Goal: Information Seeking & Learning: Learn about a topic

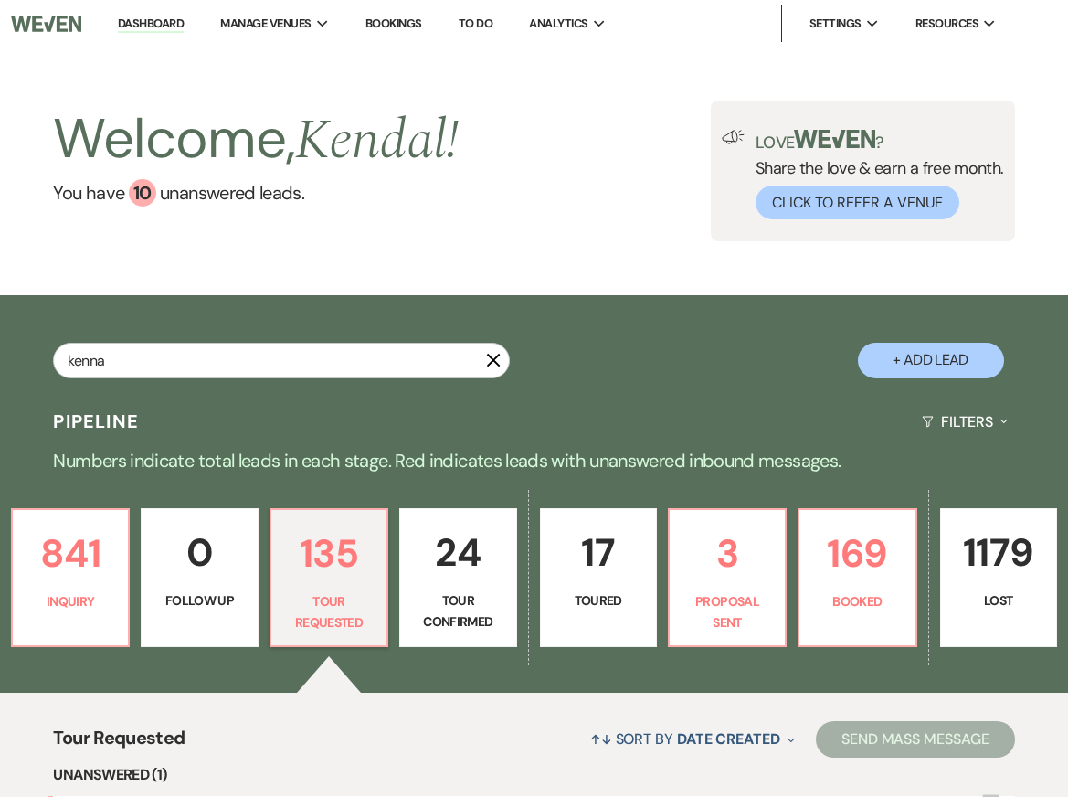
type input "kenna"
select select "8"
select select "5"
select select "8"
select select "5"
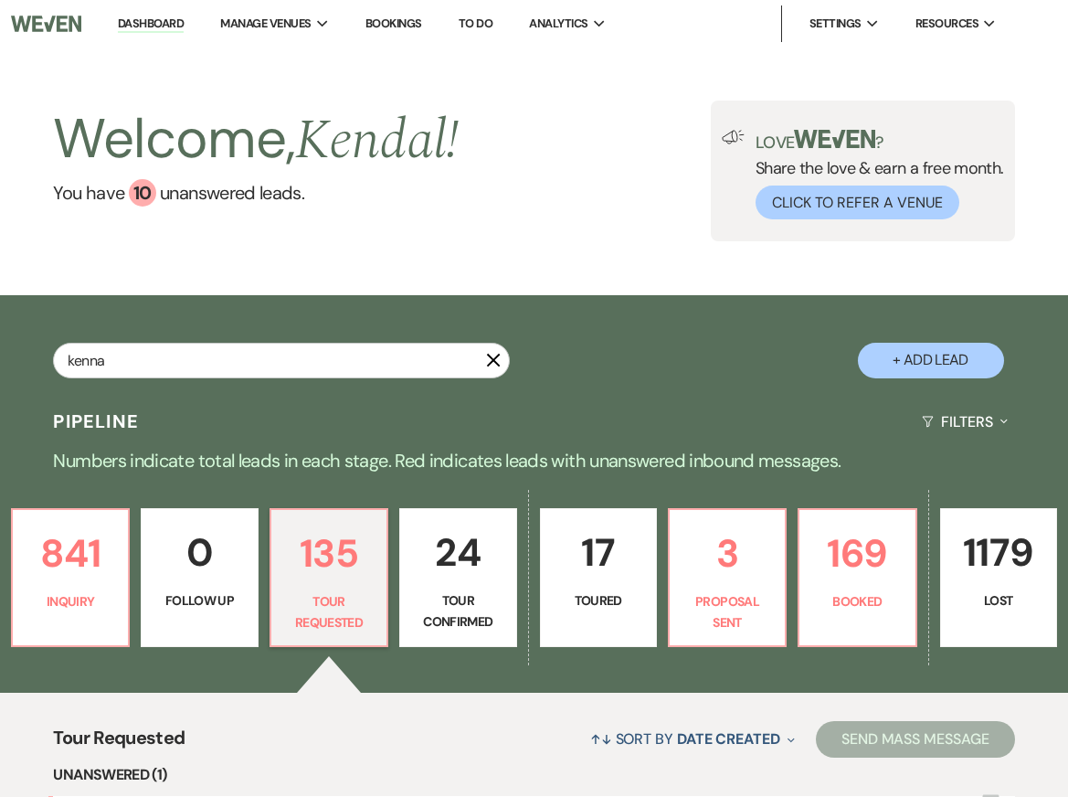
select select "8"
select select "5"
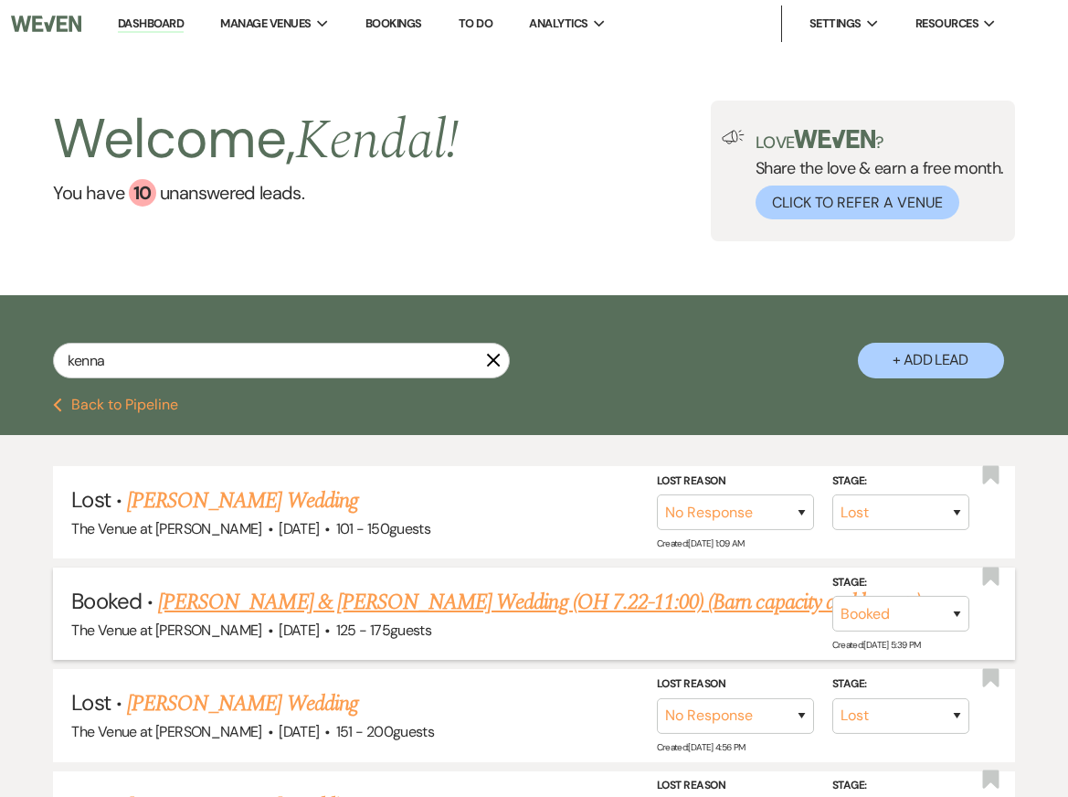
click at [361, 599] on link "Emily Kenna & Jordan McElmoyle's Wedding (OH 7.22-11:00) (Barn capacity and lay…" at bounding box center [539, 602] width 763 height 33
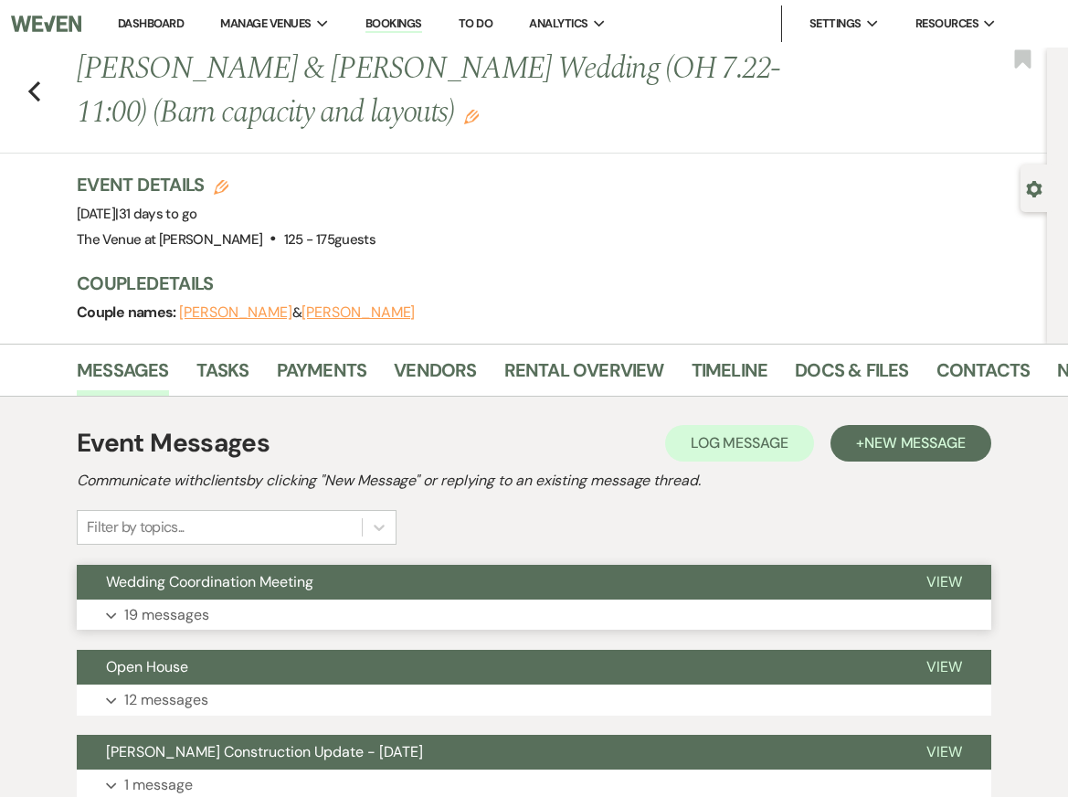
click at [378, 625] on button "Expand 19 messages" at bounding box center [534, 614] width 914 height 31
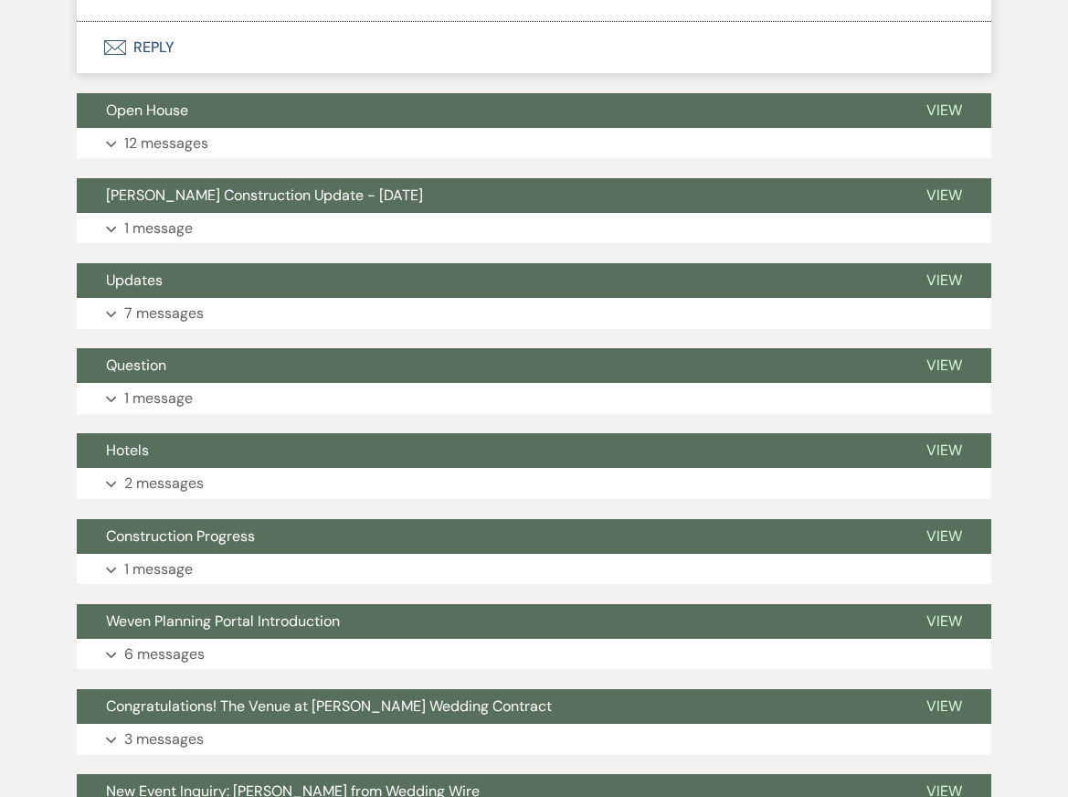
scroll to position [6463, 0]
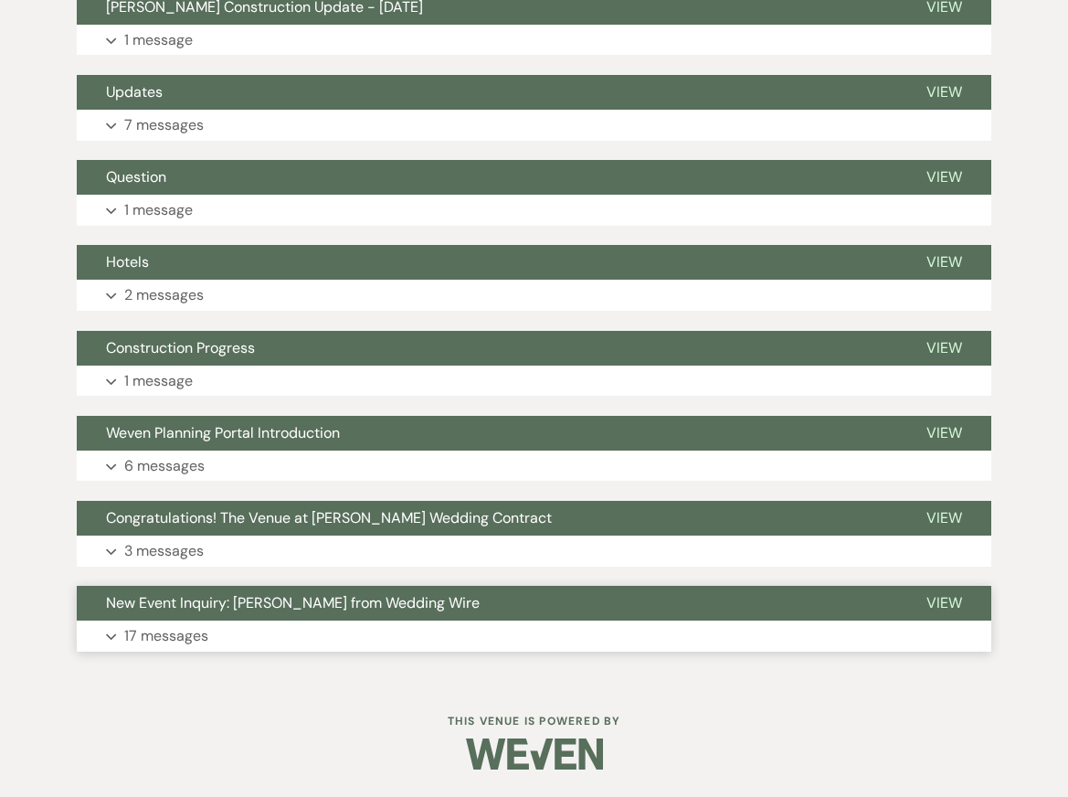
click at [326, 628] on button "Expand 17 messages" at bounding box center [534, 635] width 914 height 31
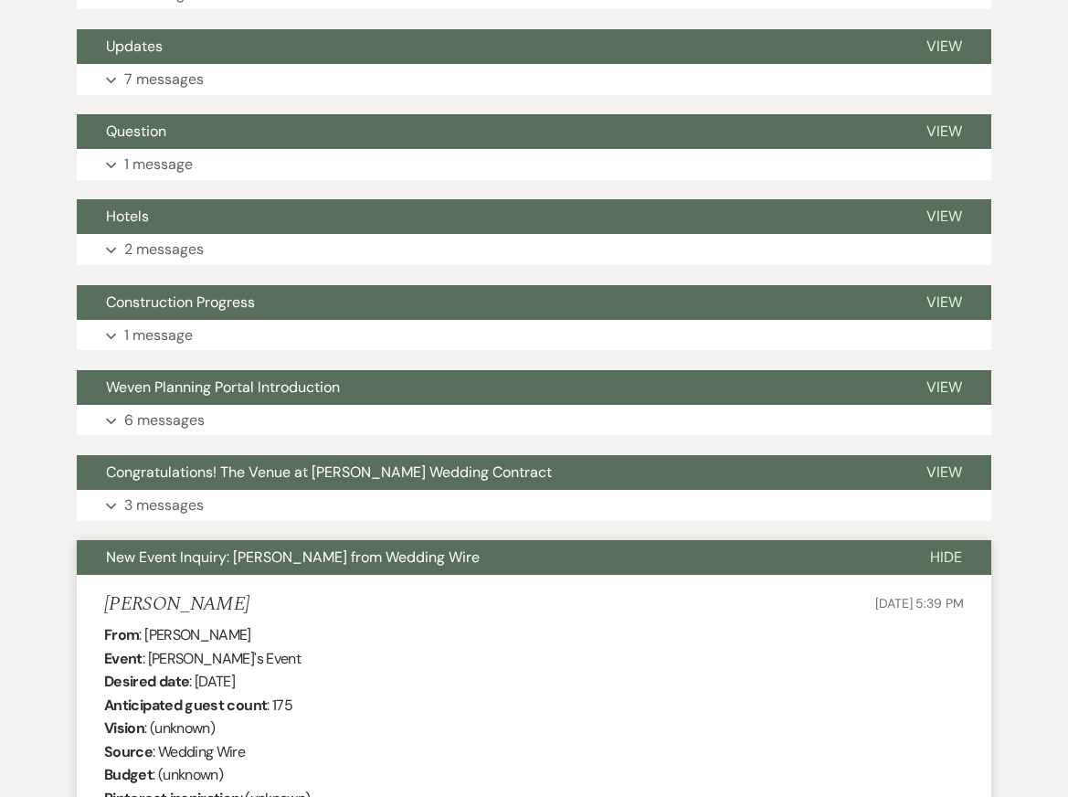
scroll to position [6425, 0]
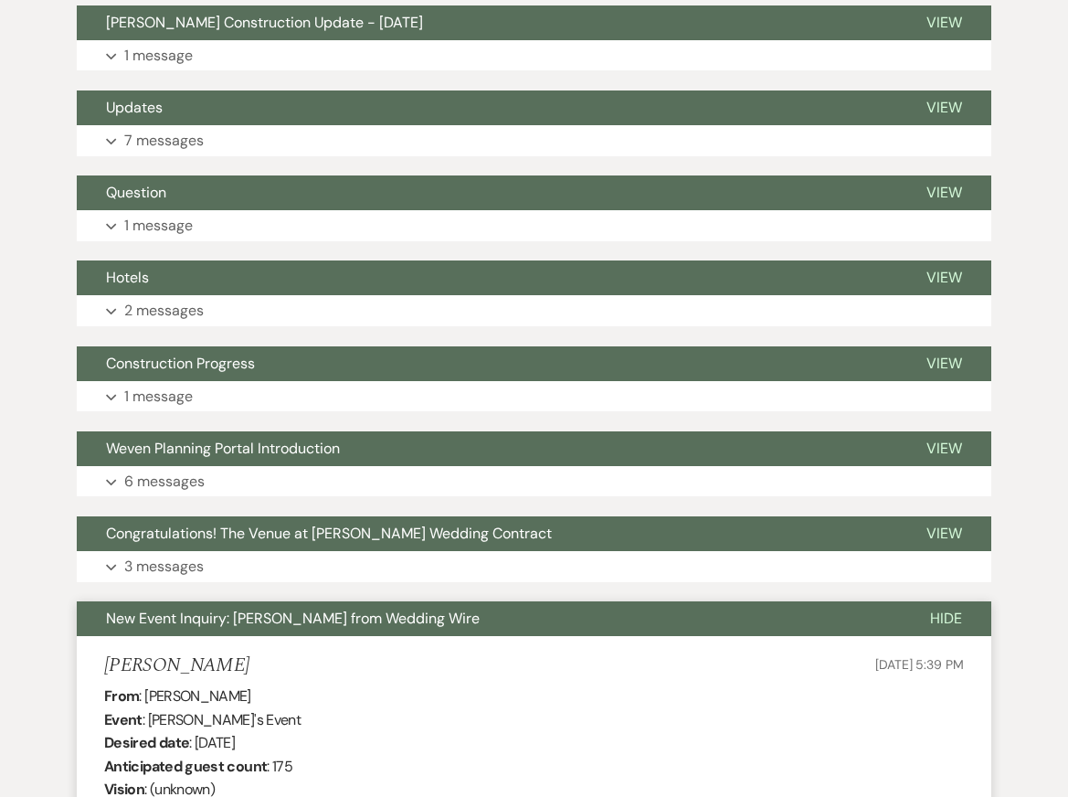
click at [338, 636] on button "New Event Inquiry: Emily from Wedding Wire" at bounding box center [489, 618] width 824 height 35
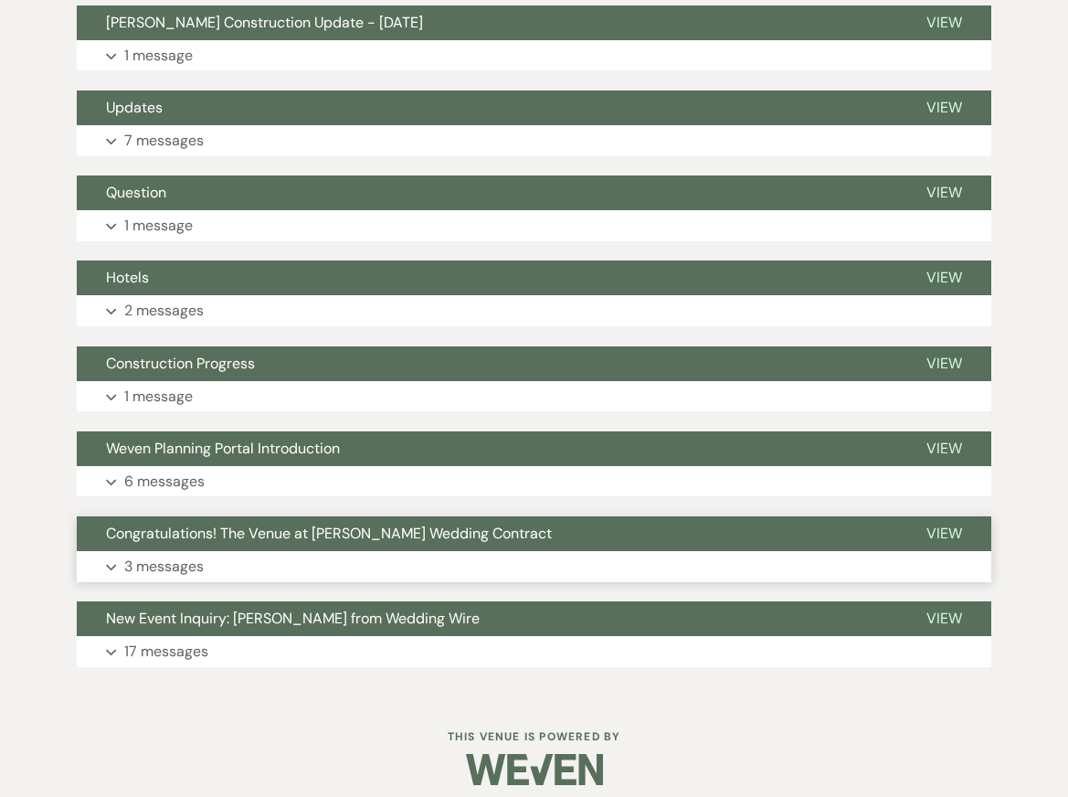
click at [243, 582] on button "Expand 3 messages" at bounding box center [534, 566] width 914 height 31
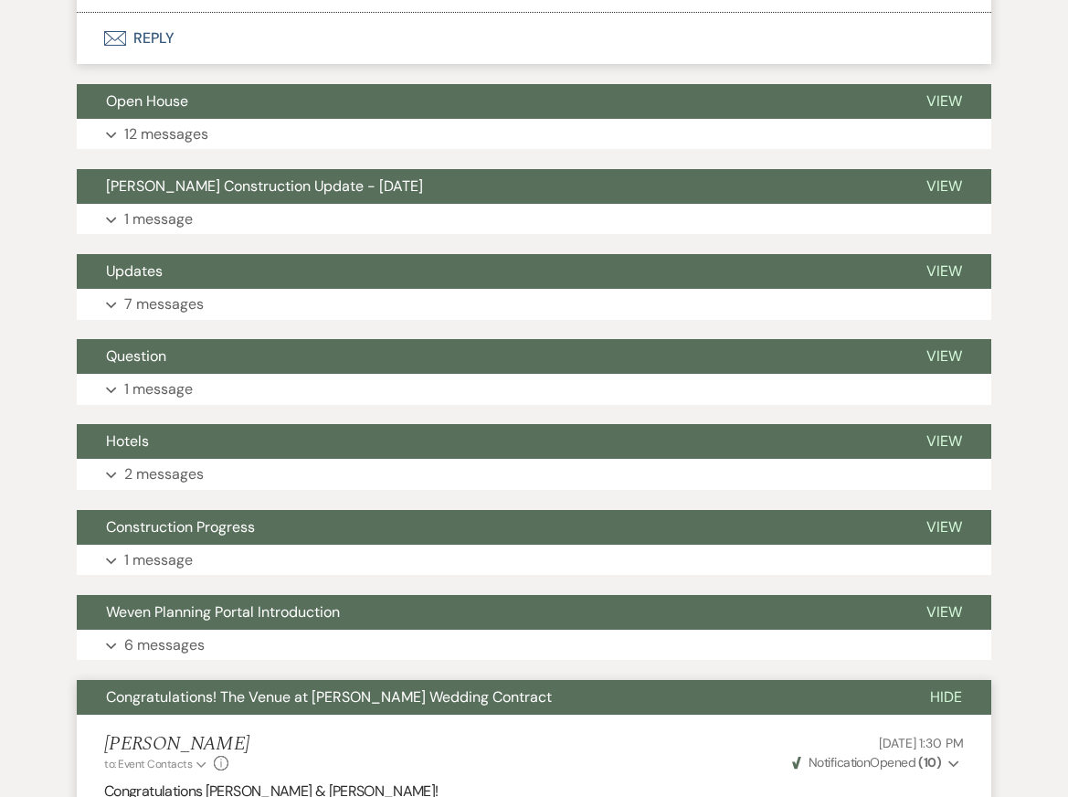
scroll to position [6397, 0]
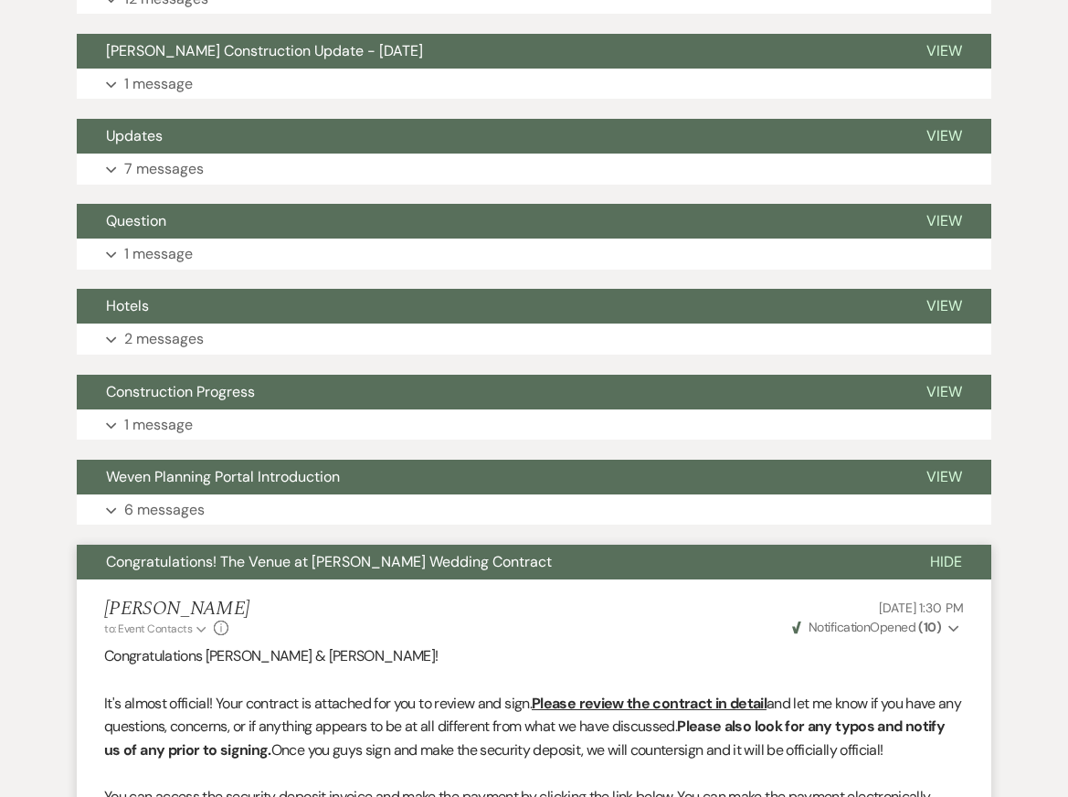
click at [374, 579] on button "Congratulations! The Venue at [PERSON_NAME] Wedding Contract" at bounding box center [489, 561] width 824 height 35
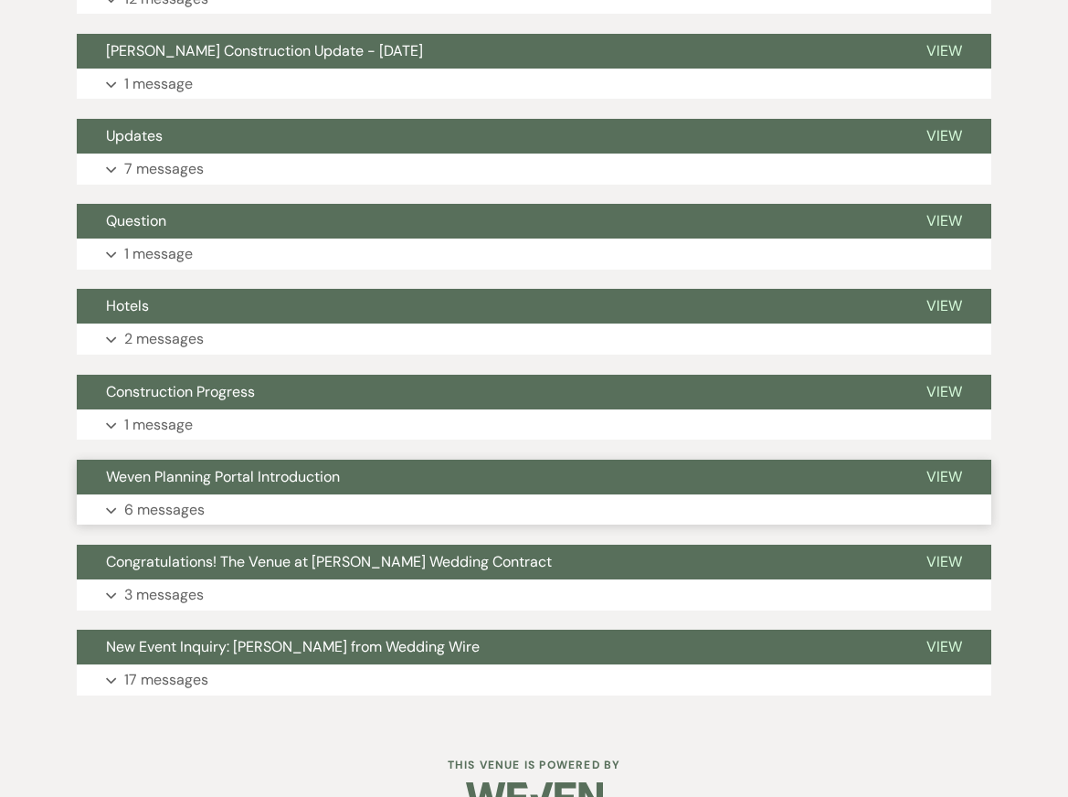
click at [341, 525] on button "Expand 6 messages" at bounding box center [534, 509] width 914 height 31
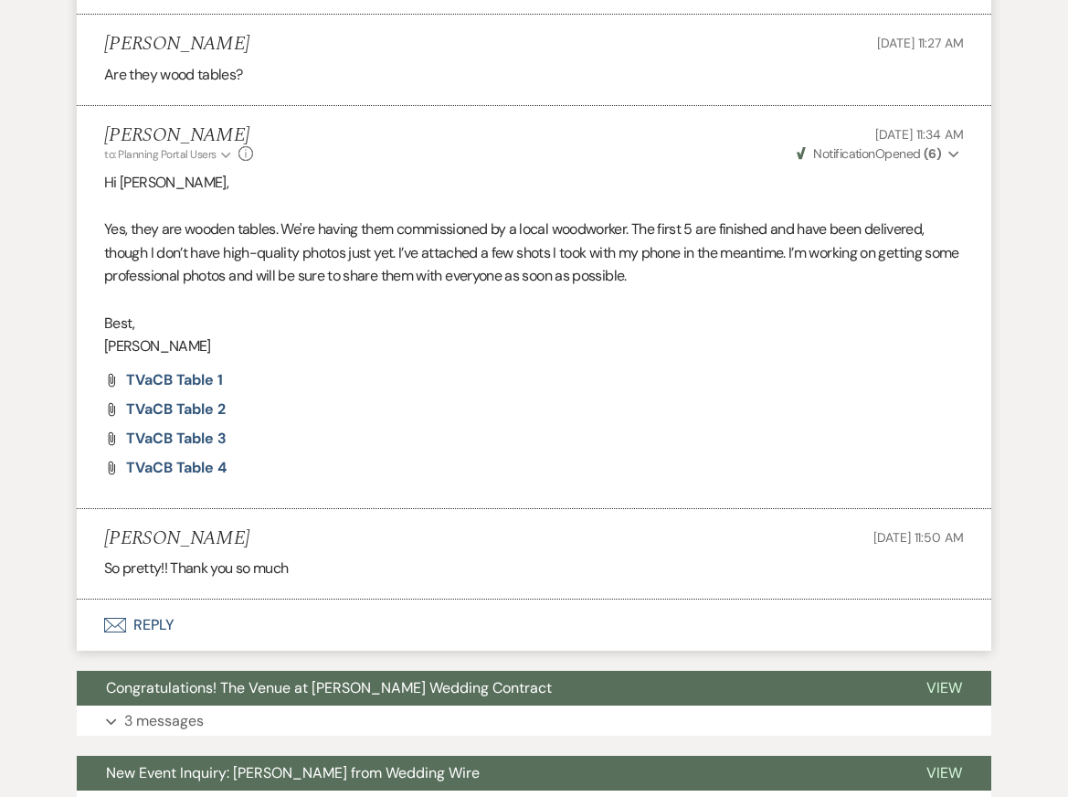
scroll to position [8251, 0]
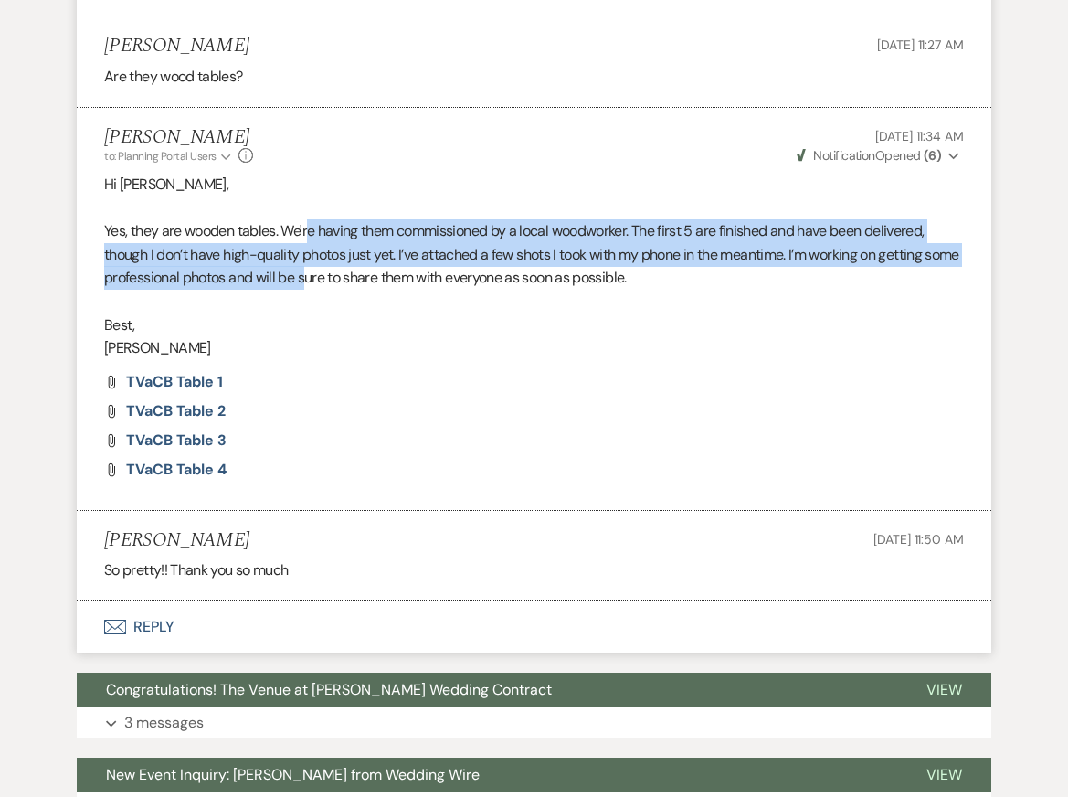
drag, startPoint x: 309, startPoint y: 260, endPoint x: 345, endPoint y: 306, distance: 58.5
click at [345, 287] on span "Yes, they are wooden tables. We're having them commissioned by a local woodwork…" at bounding box center [531, 254] width 855 height 66
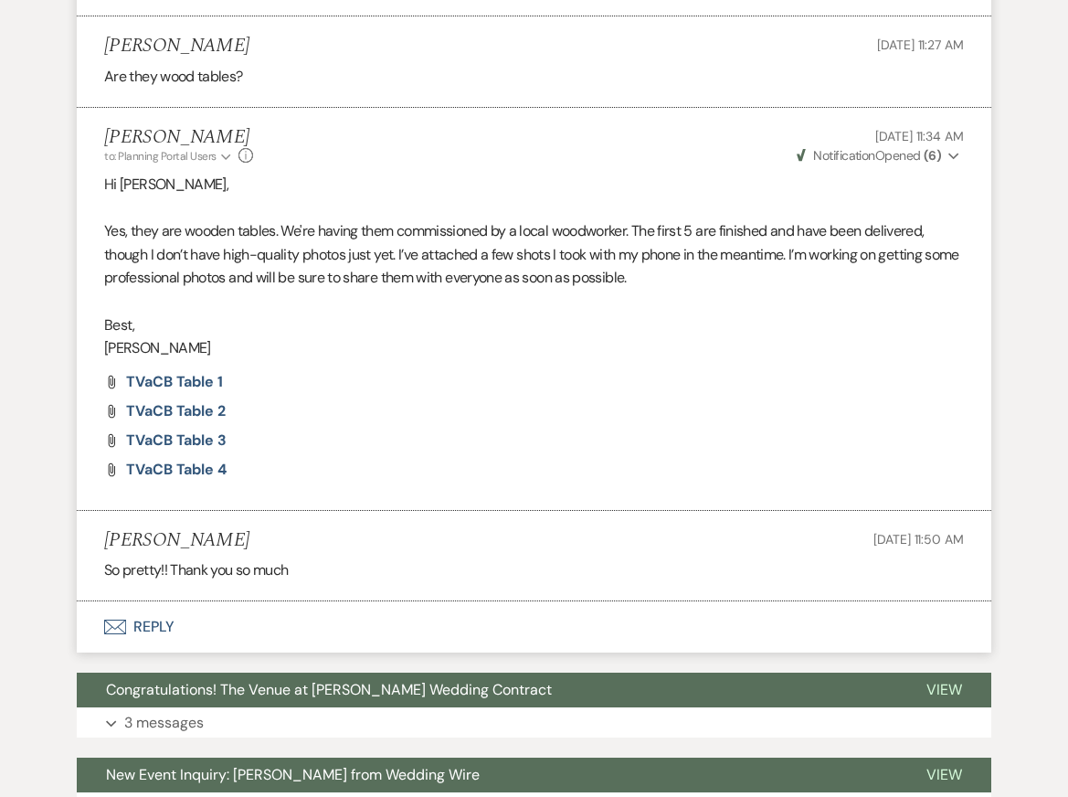
click at [401, 447] on div "Attach File TVaCB Table 1 Attach File TVaCB Table 2 Attach File TVaCB Table 3 A…" at bounding box center [534, 426] width 860 height 102
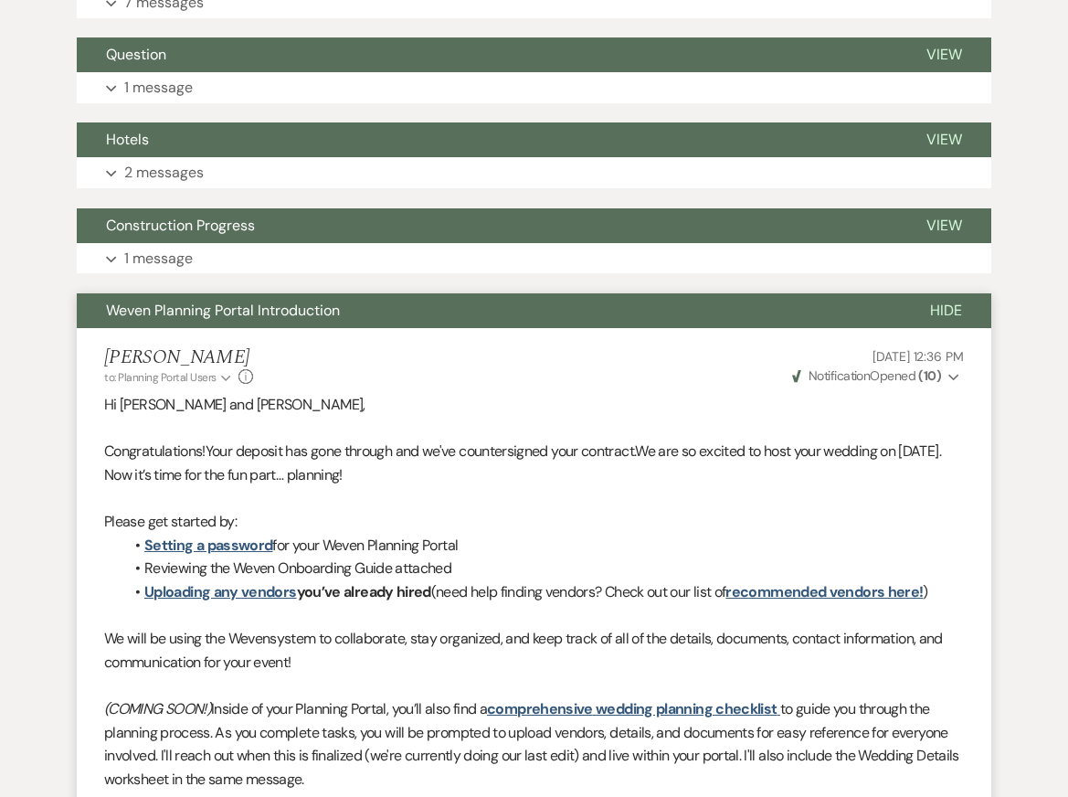
click at [349, 328] on button "Weven Planning Portal Introduction" at bounding box center [489, 310] width 824 height 35
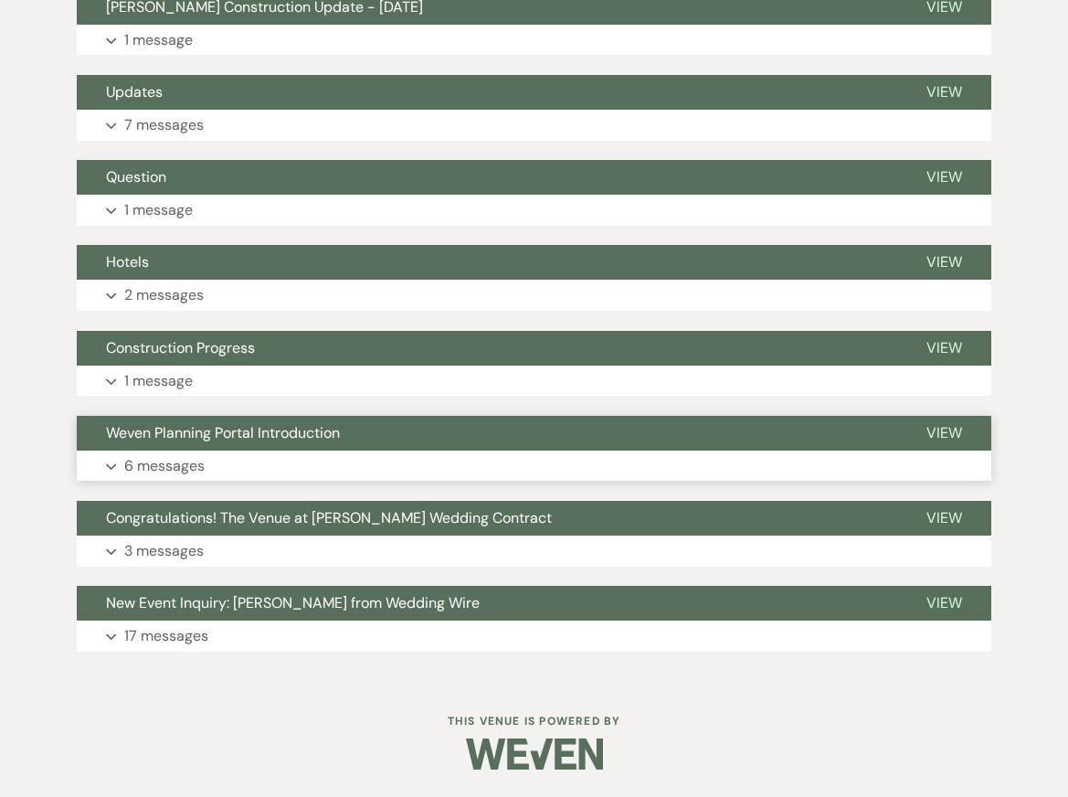
scroll to position [6463, 0]
click at [270, 372] on button "Expand 1 message" at bounding box center [534, 380] width 914 height 31
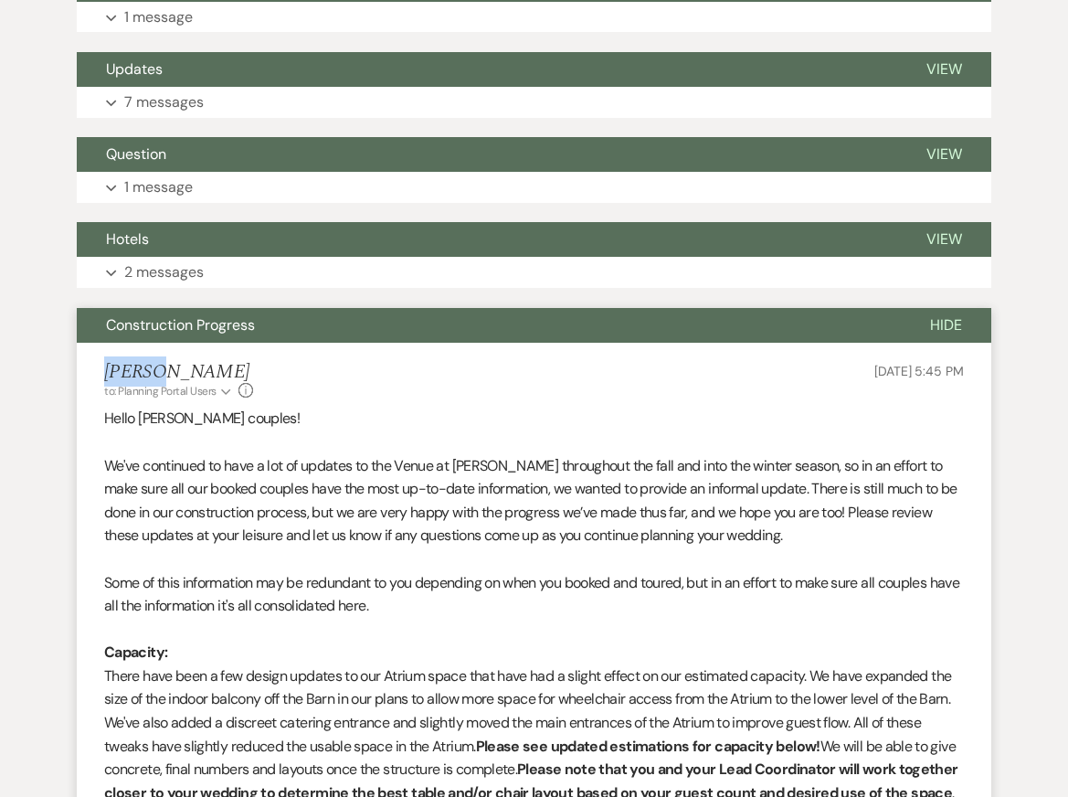
click at [267, 343] on button "Construction Progress" at bounding box center [489, 325] width 824 height 35
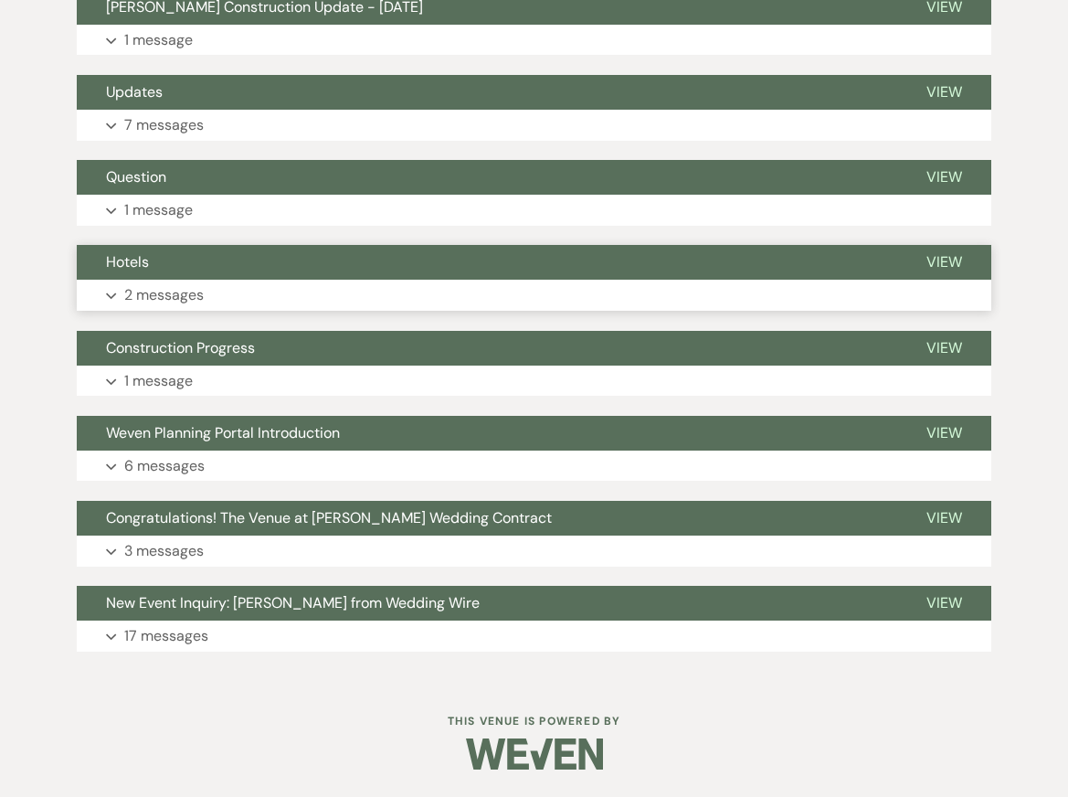
click at [258, 292] on button "Expand 2 messages" at bounding box center [534, 295] width 914 height 31
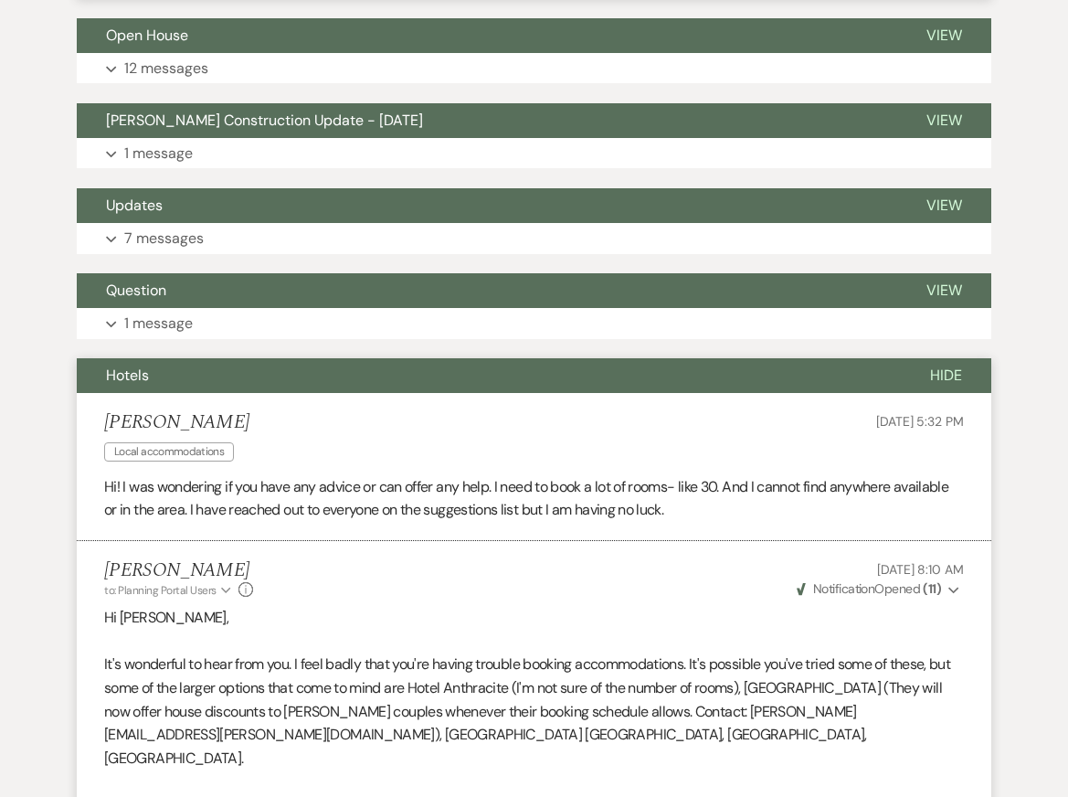
scroll to position [6326, 0]
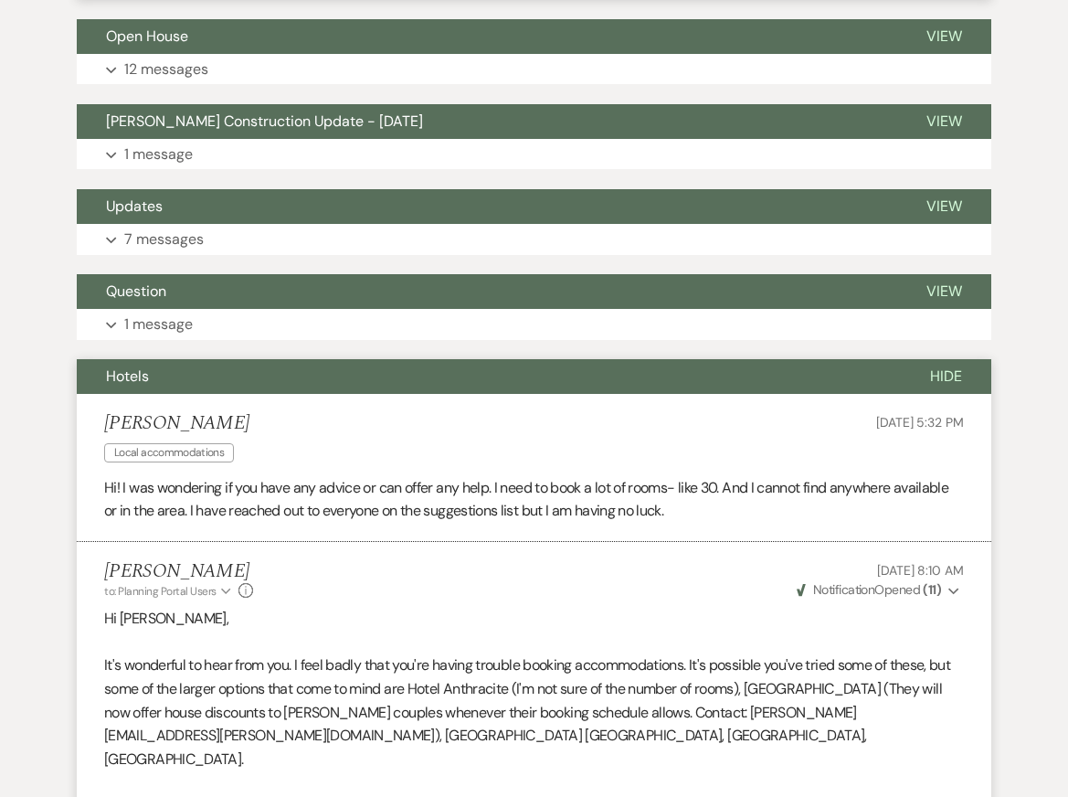
click at [270, 394] on button "Hotels" at bounding box center [489, 376] width 824 height 35
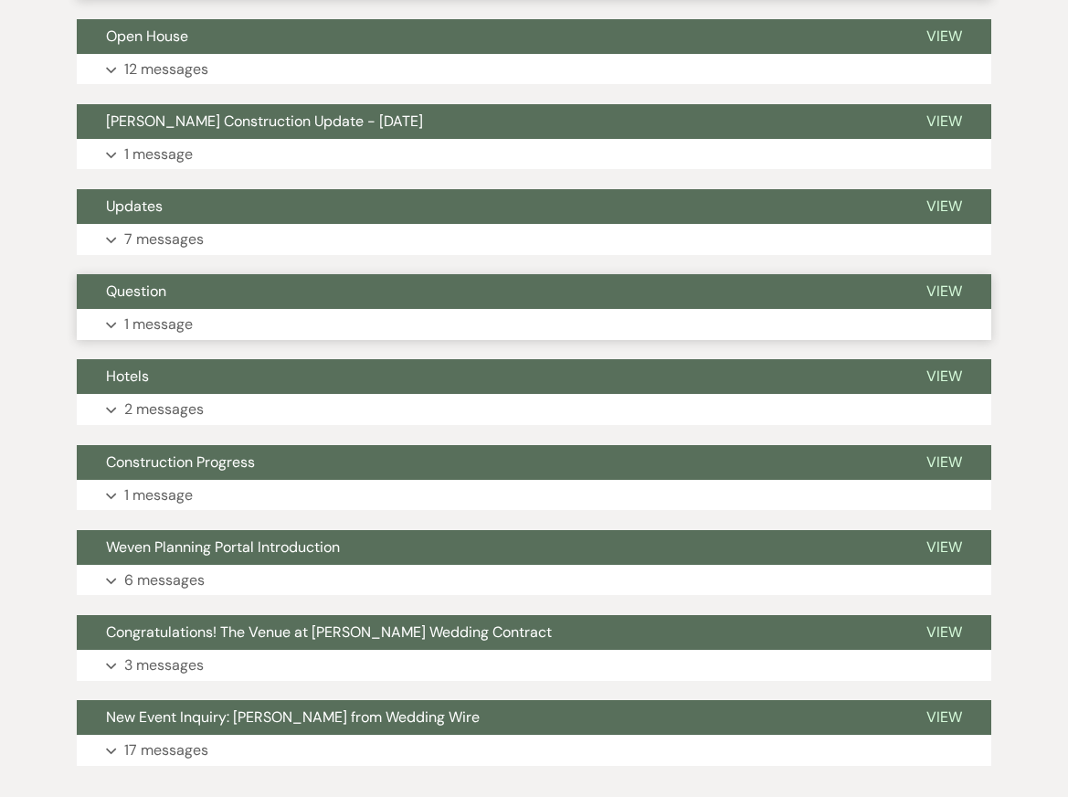
click at [270, 333] on button "Expand 1 message" at bounding box center [534, 324] width 914 height 31
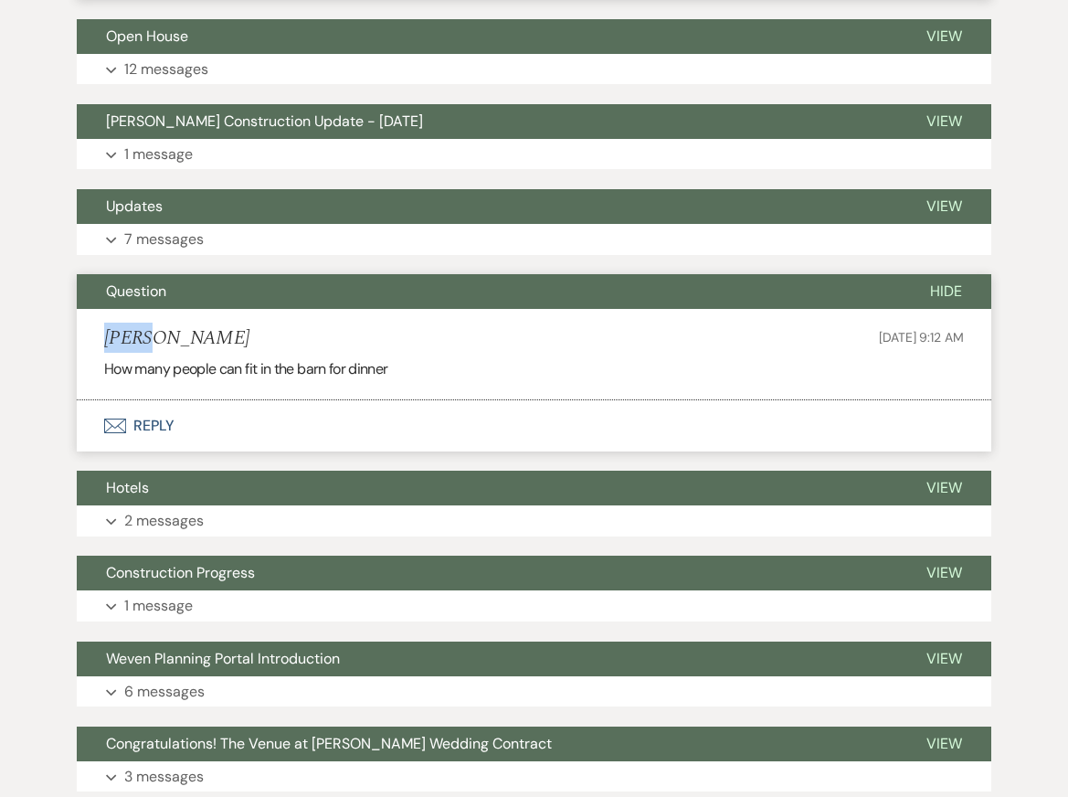
click at [270, 333] on li "Emily Kenna Jun 26, 2025, 9:12 AM How many people can fit in the barn for dinner" at bounding box center [534, 354] width 914 height 90
click at [216, 348] on li "Emily Kenna Jun 26, 2025, 9:12 AM How many people can fit in the barn for dinner" at bounding box center [534, 354] width 914 height 90
click at [193, 533] on p "2 messages" at bounding box center [163, 521] width 79 height 24
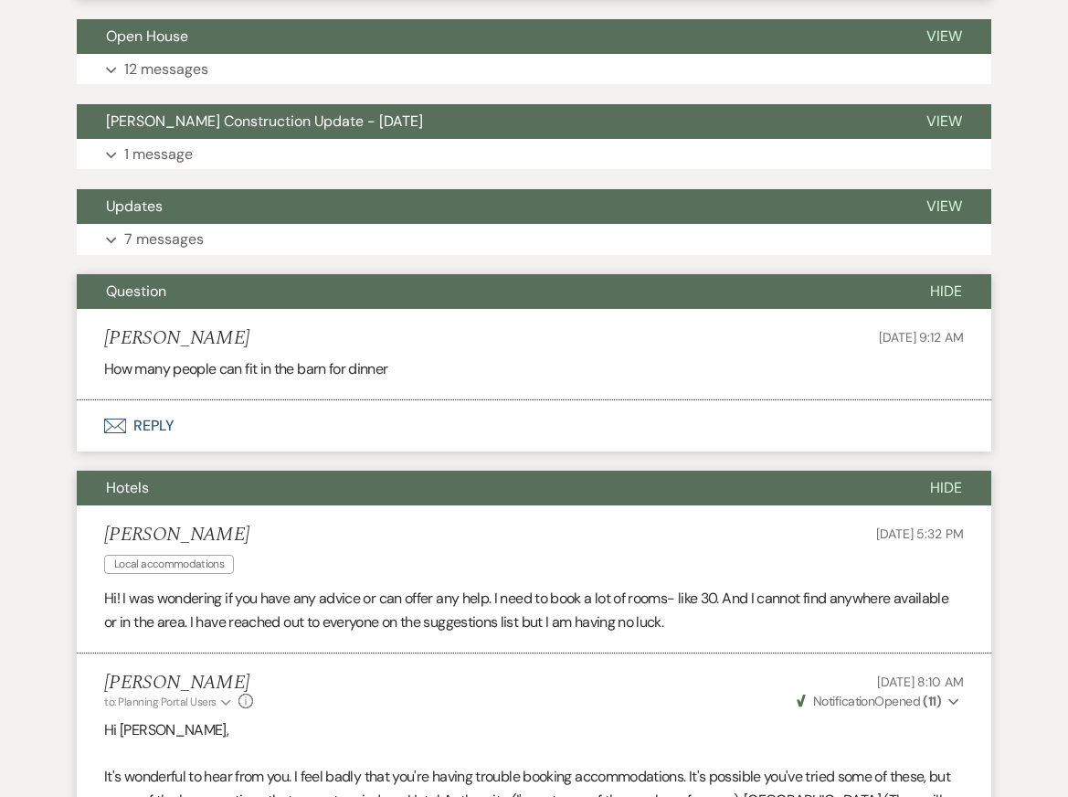
click at [152, 505] on button "Hotels" at bounding box center [489, 487] width 824 height 35
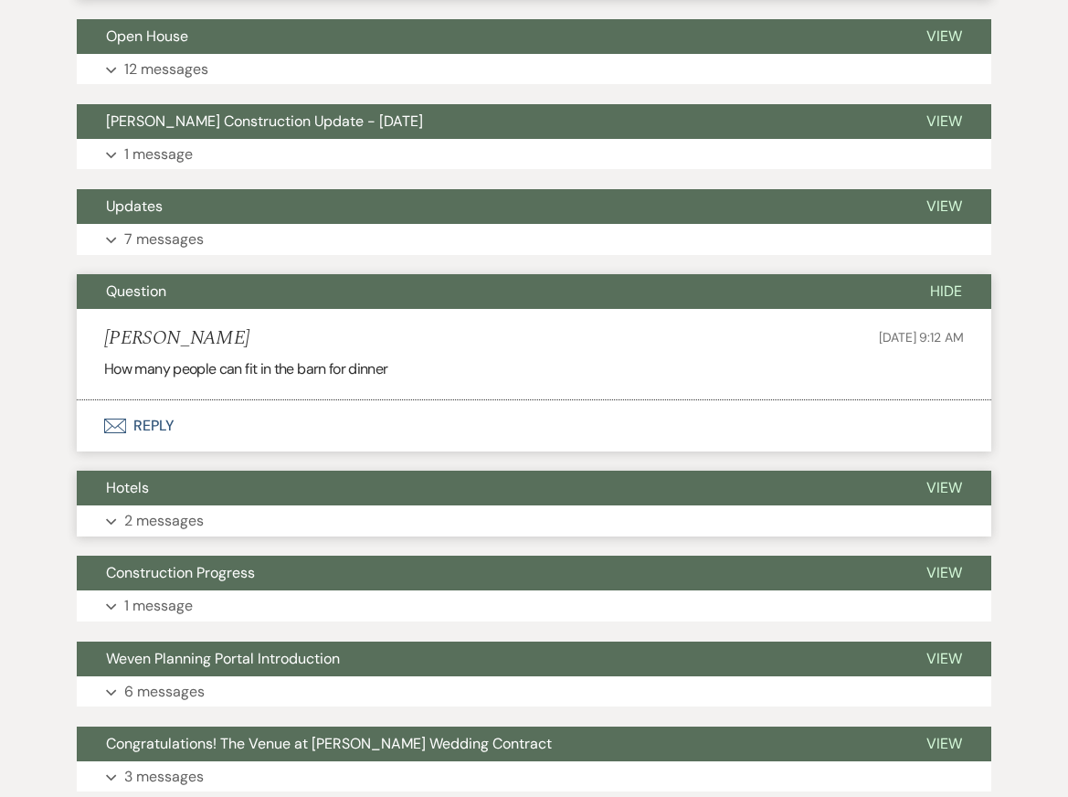
click at [164, 505] on button "Hotels" at bounding box center [487, 487] width 820 height 35
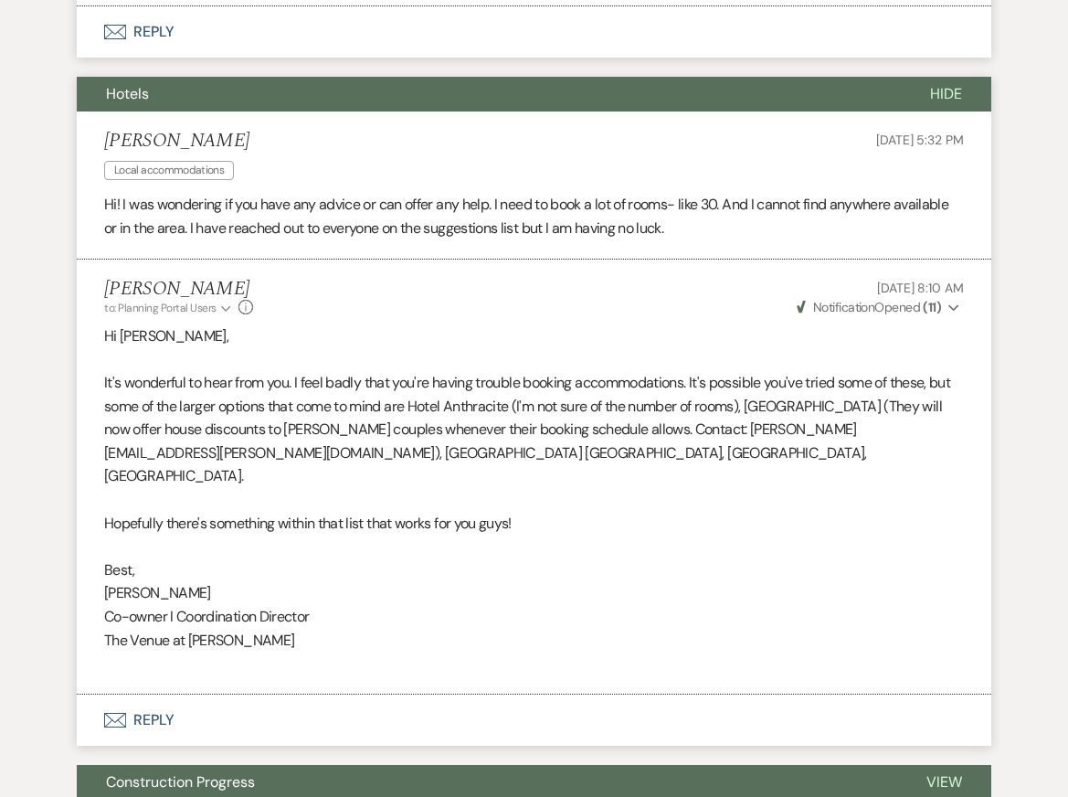
scroll to position [6722, 0]
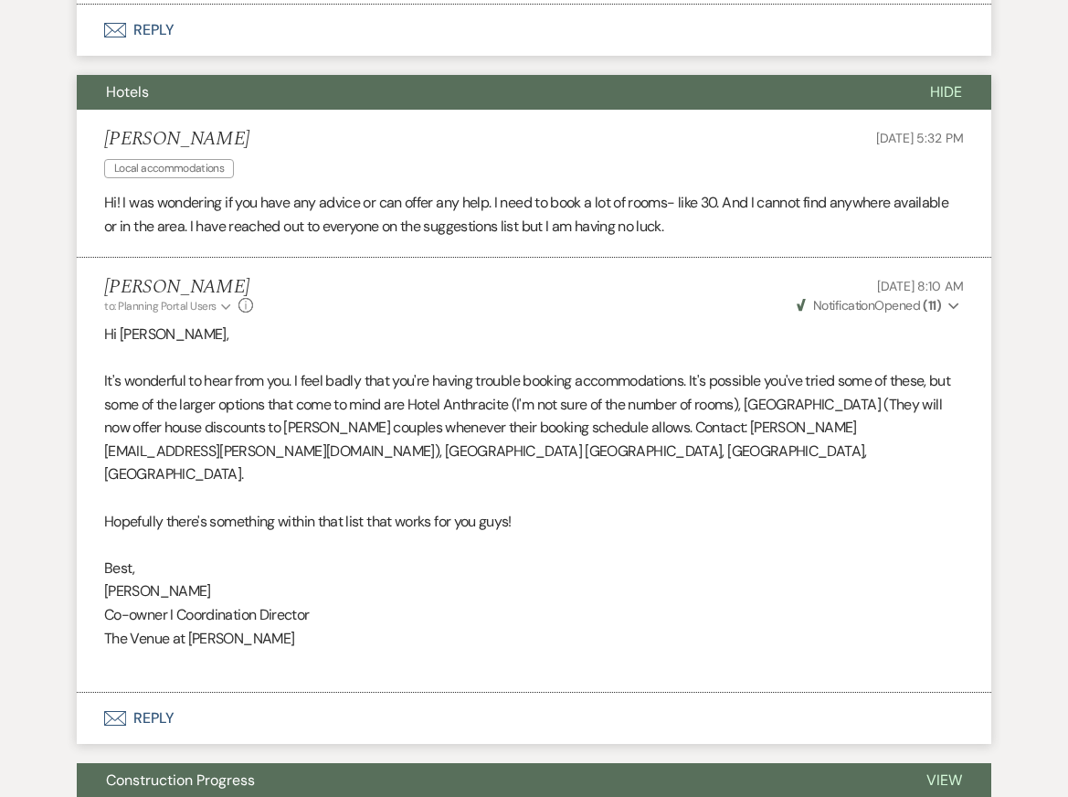
click at [322, 110] on button "Hotels" at bounding box center [489, 92] width 824 height 35
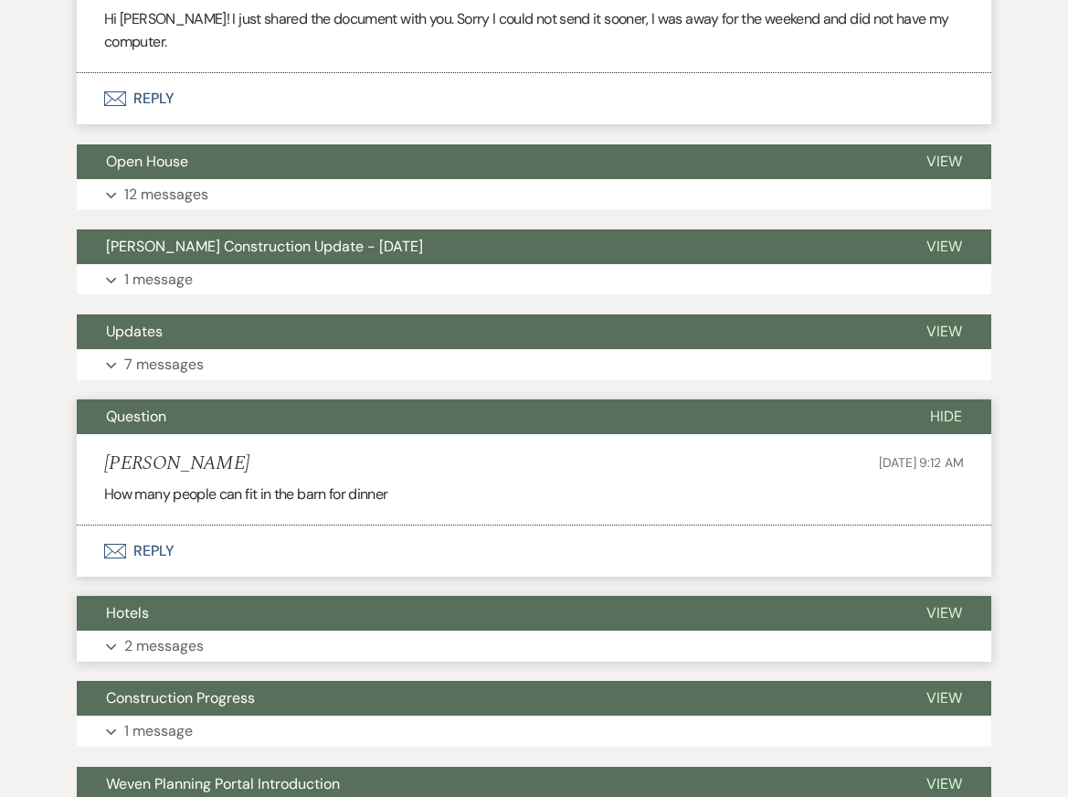
scroll to position [6198, 0]
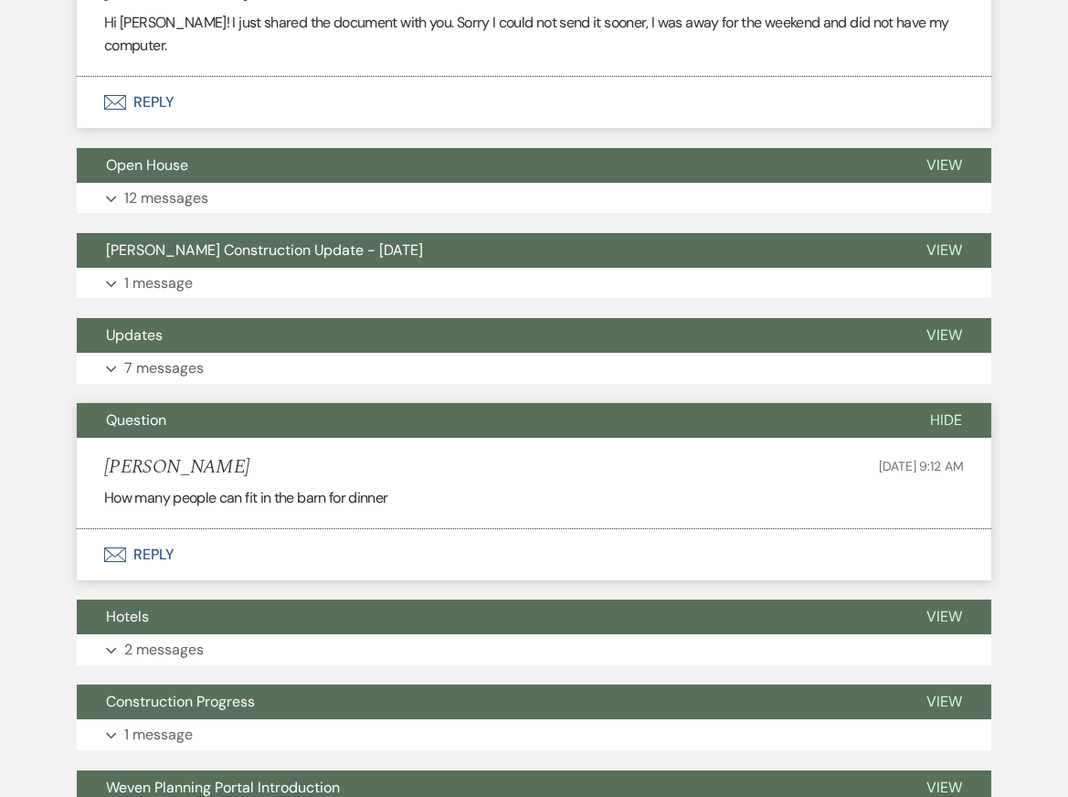
click at [219, 438] on button "Question" at bounding box center [489, 420] width 824 height 35
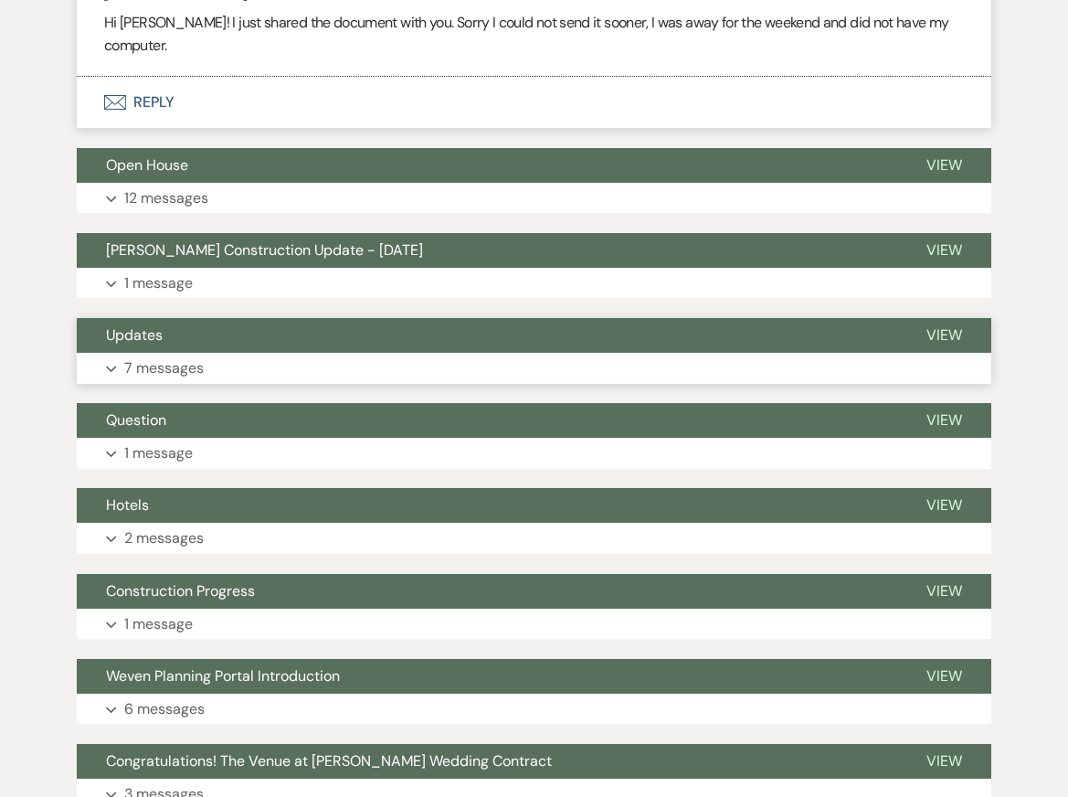
click at [205, 384] on button "Expand 7 messages" at bounding box center [534, 368] width 914 height 31
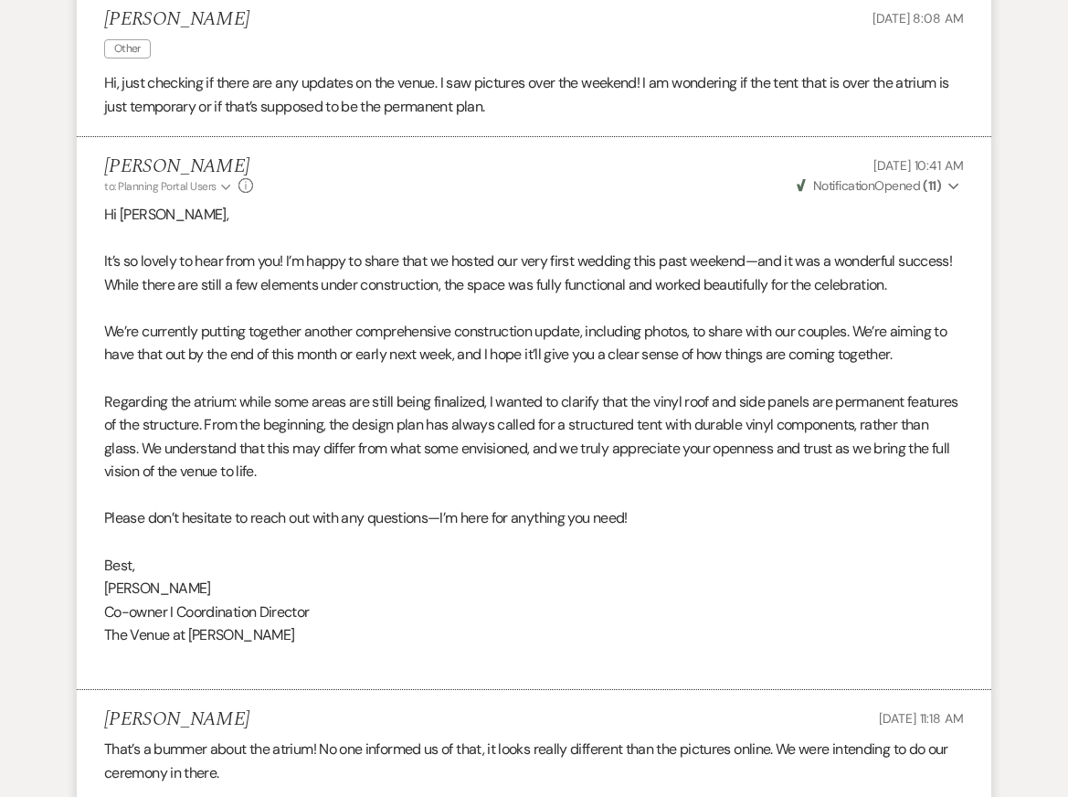
scroll to position [5844, 0]
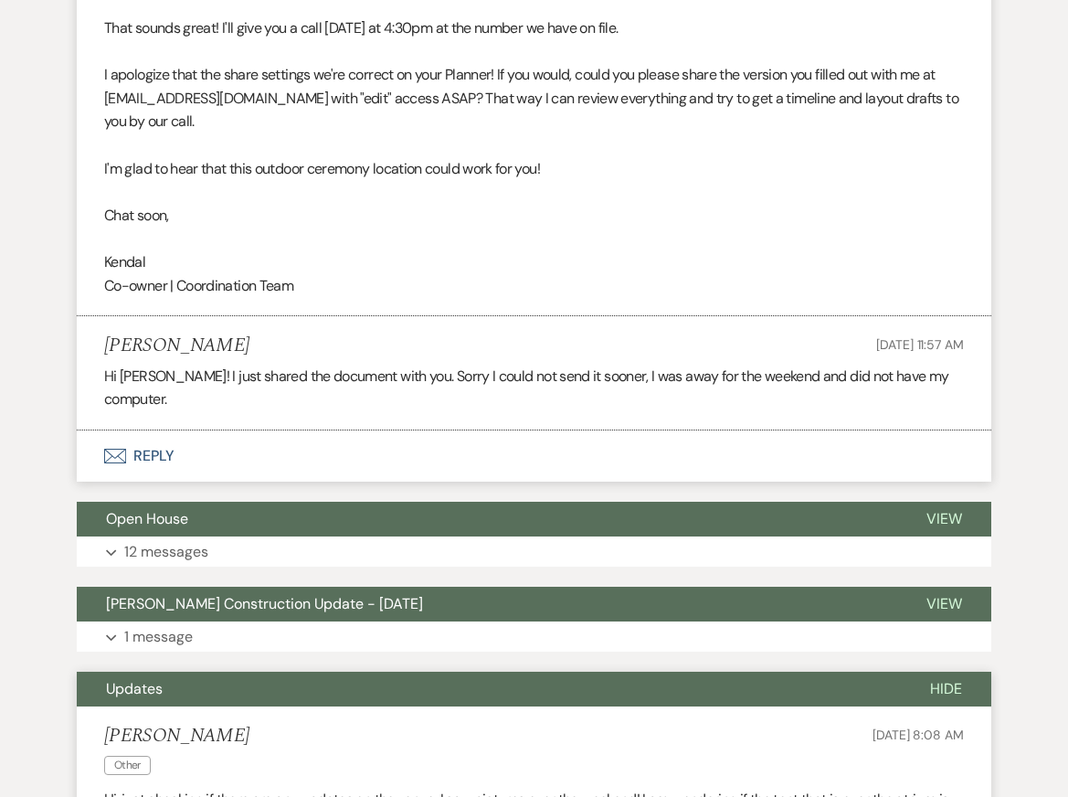
click at [141, 698] on span "Updates" at bounding box center [134, 688] width 57 height 19
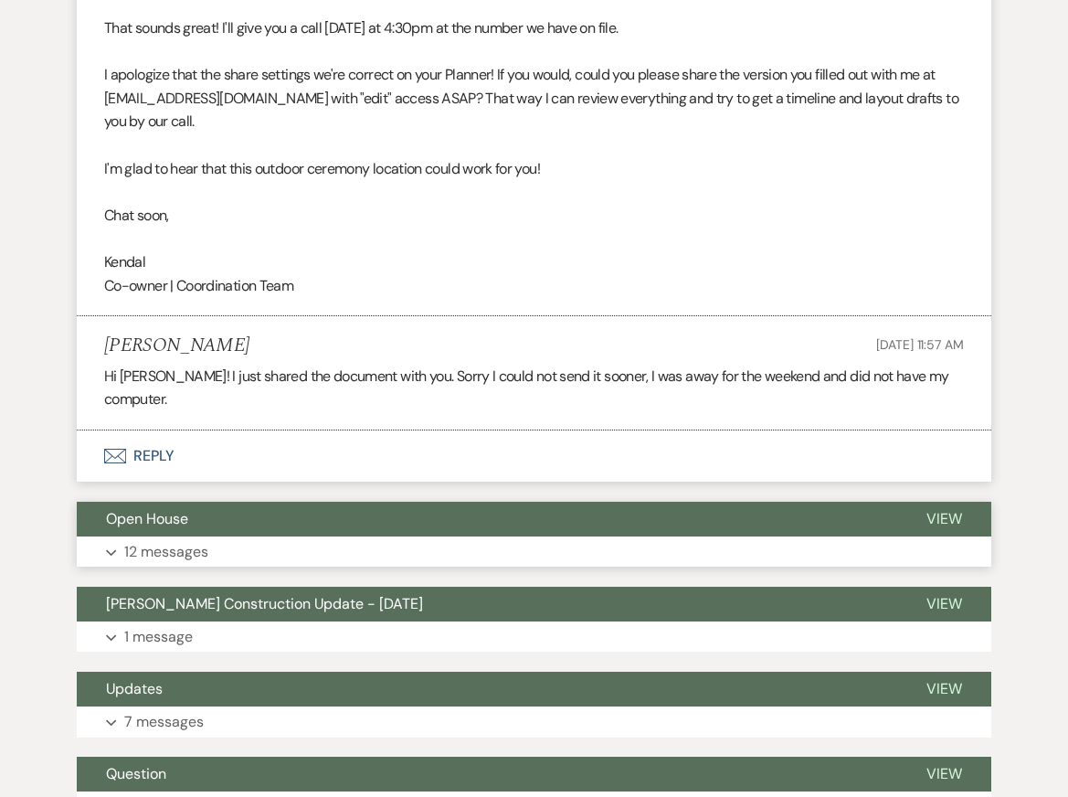
click at [145, 564] on p "12 messages" at bounding box center [166, 552] width 84 height 24
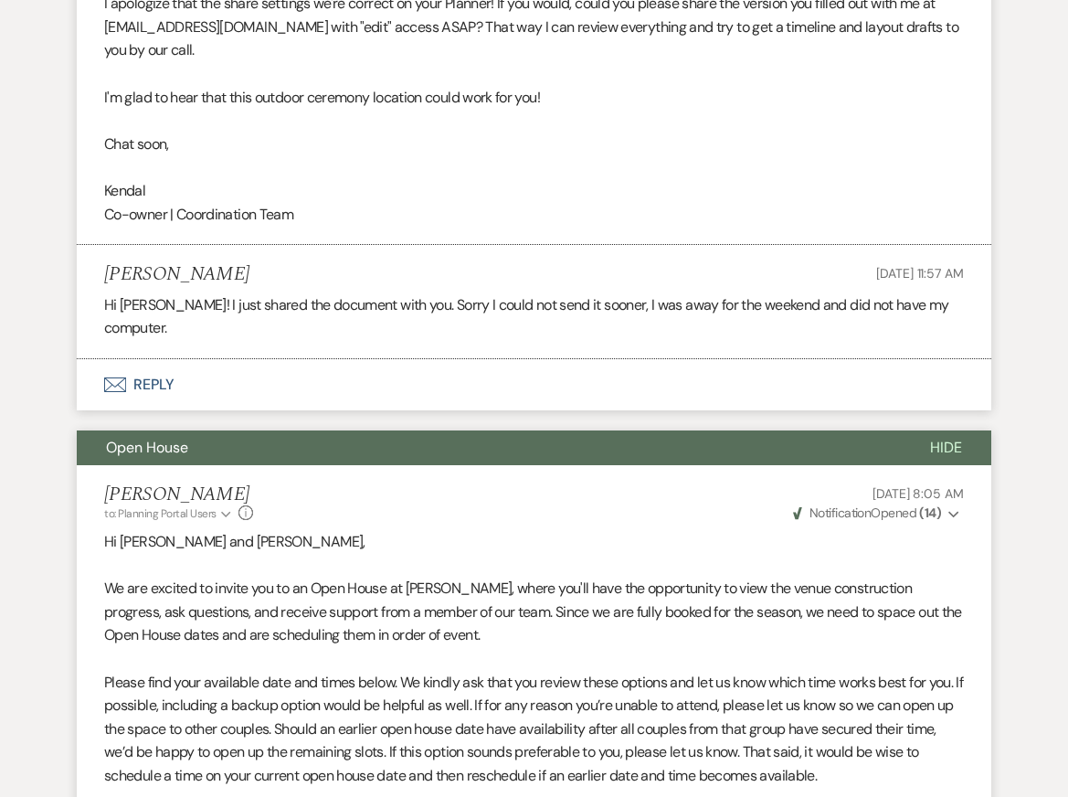
scroll to position [5896, 0]
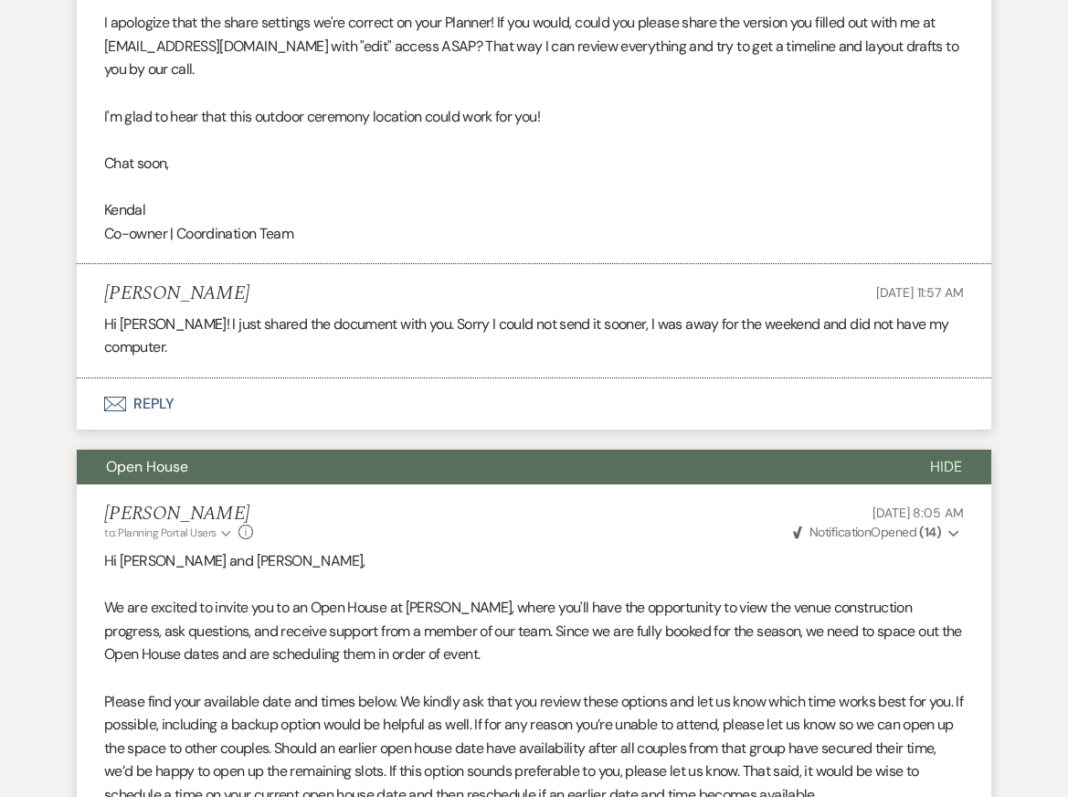
click at [218, 484] on button "Open House" at bounding box center [489, 466] width 824 height 35
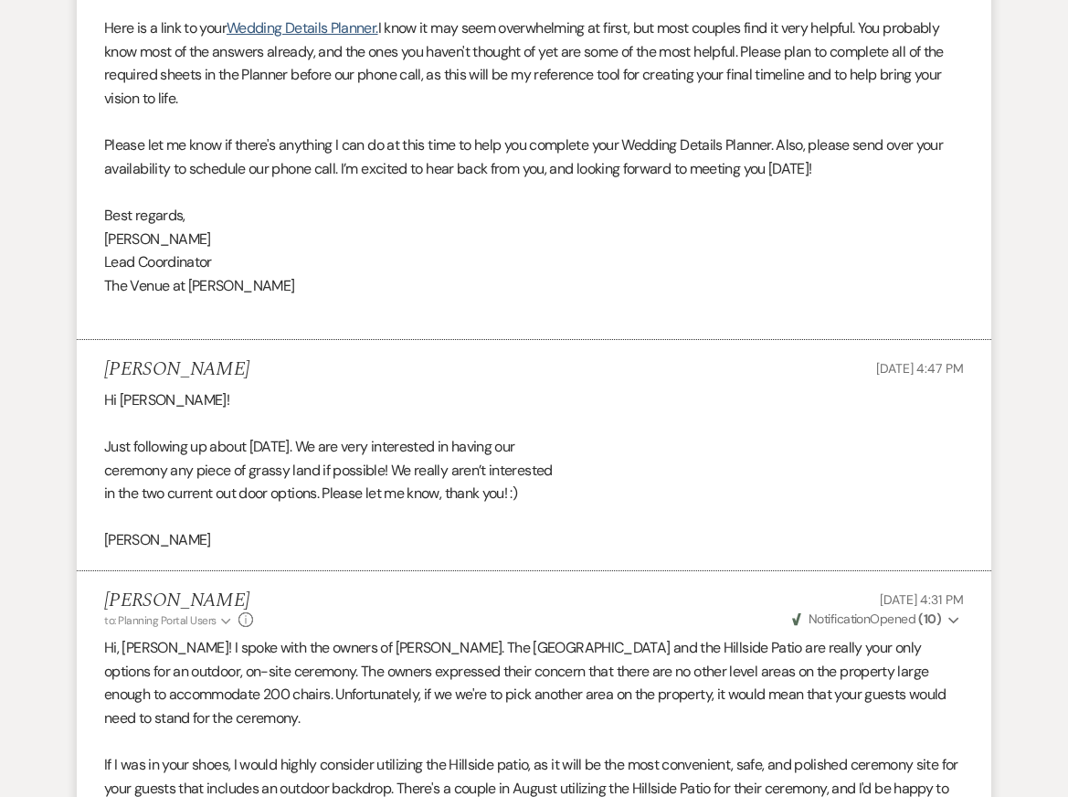
scroll to position [1060, 0]
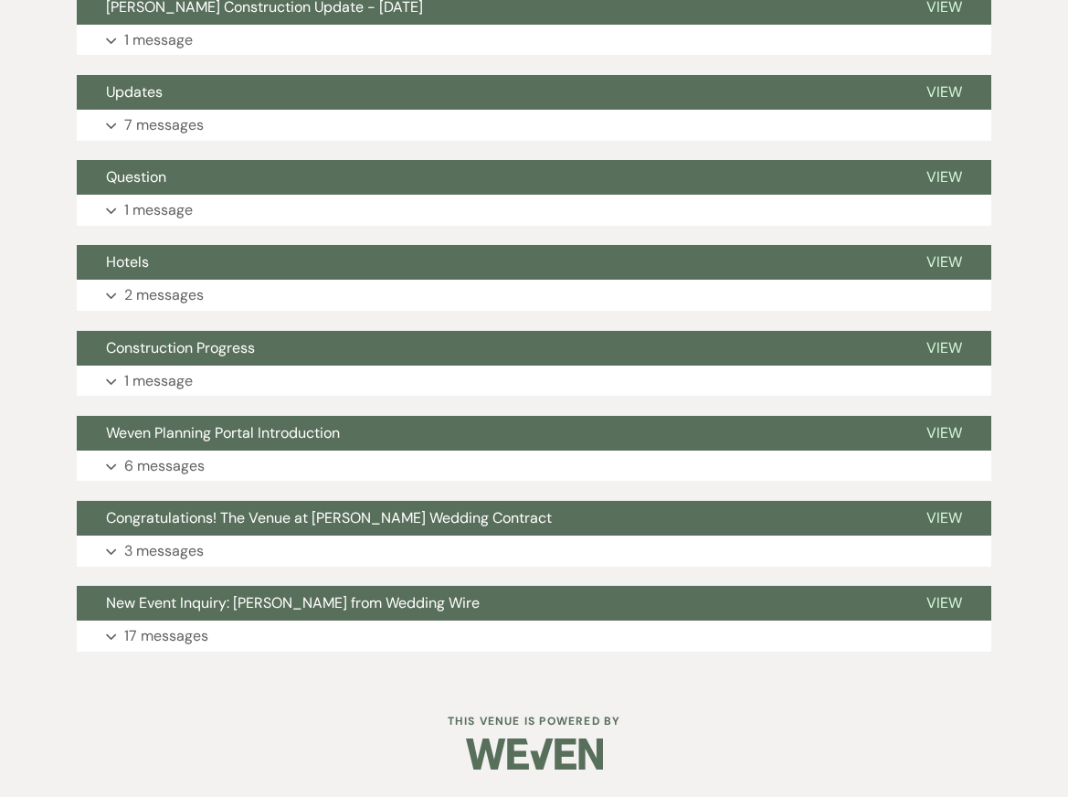
scroll to position [24, 0]
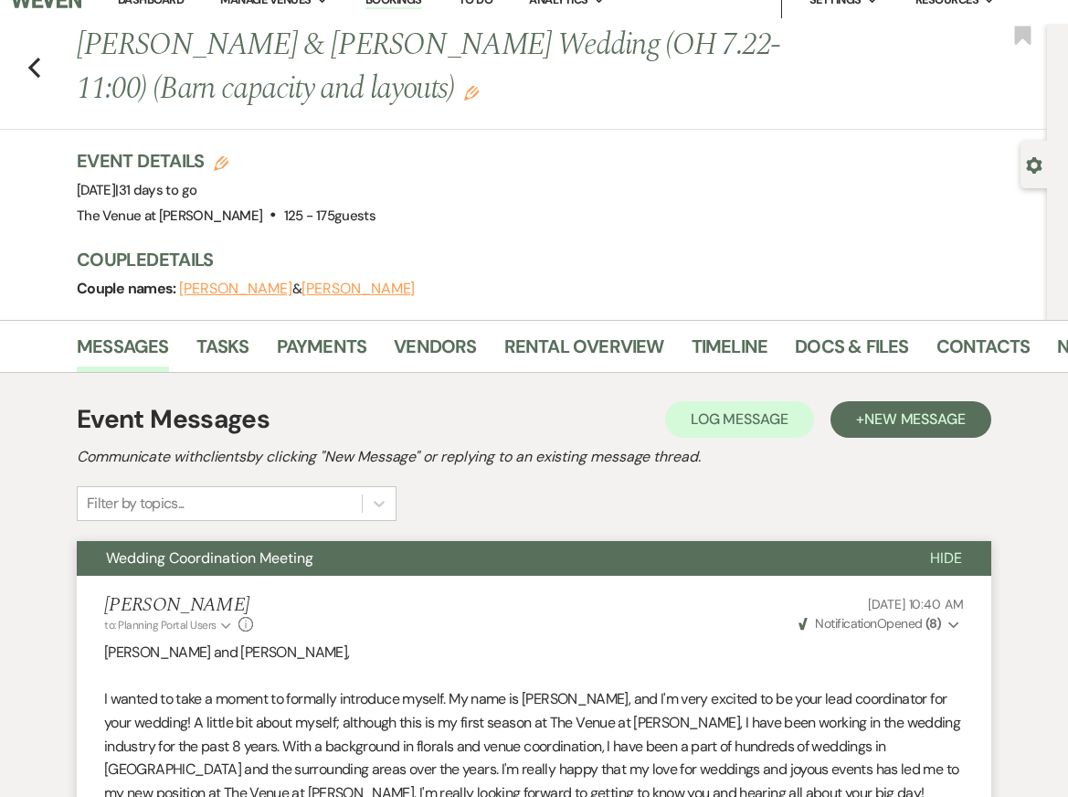
select select "8"
select select "5"
select select "8"
select select "5"
select select "8"
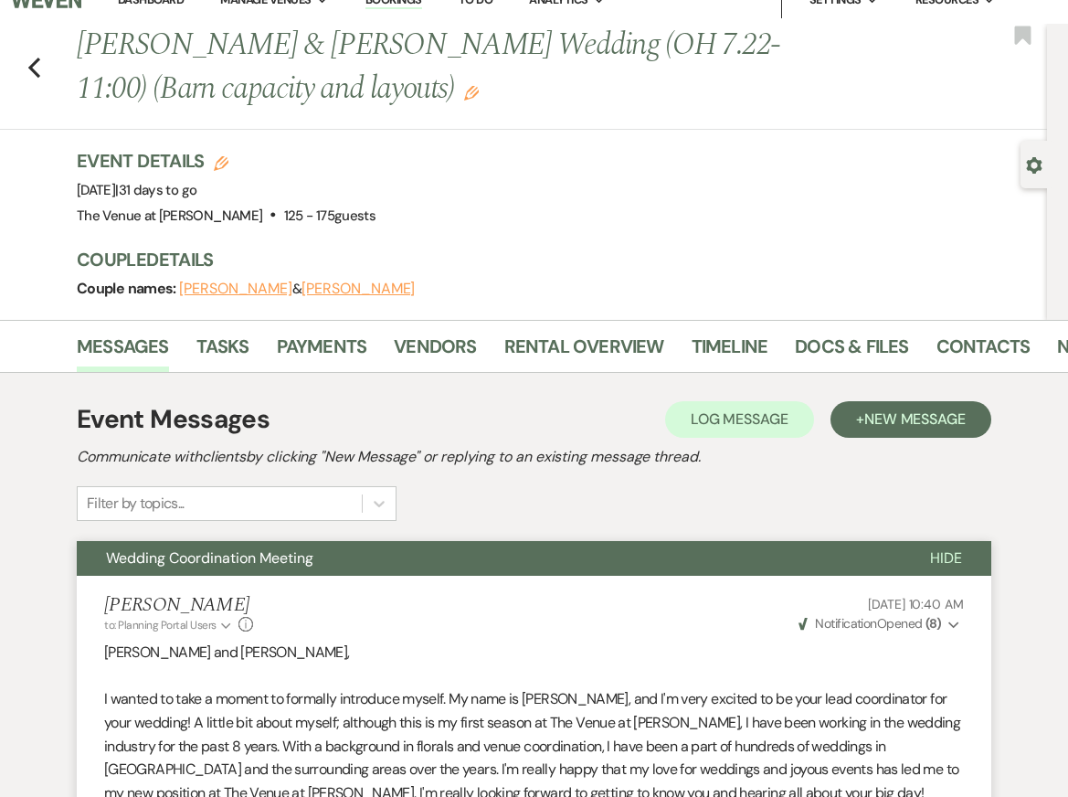
select select "5"
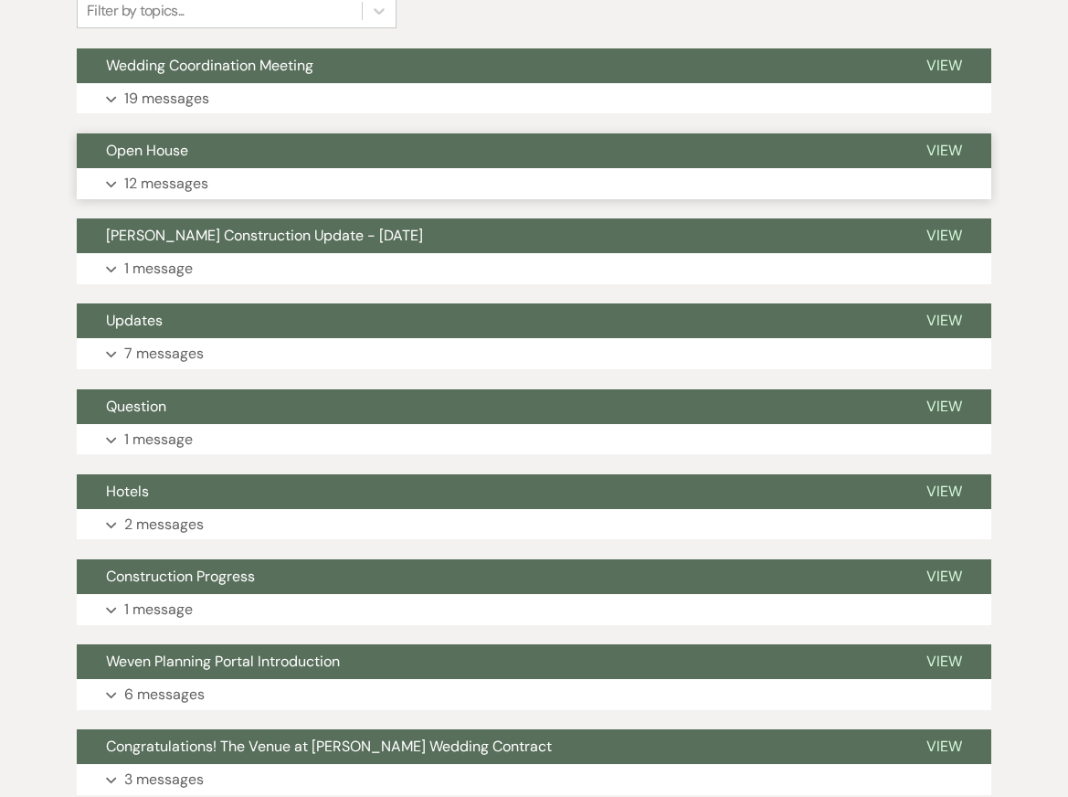
scroll to position [499, 0]
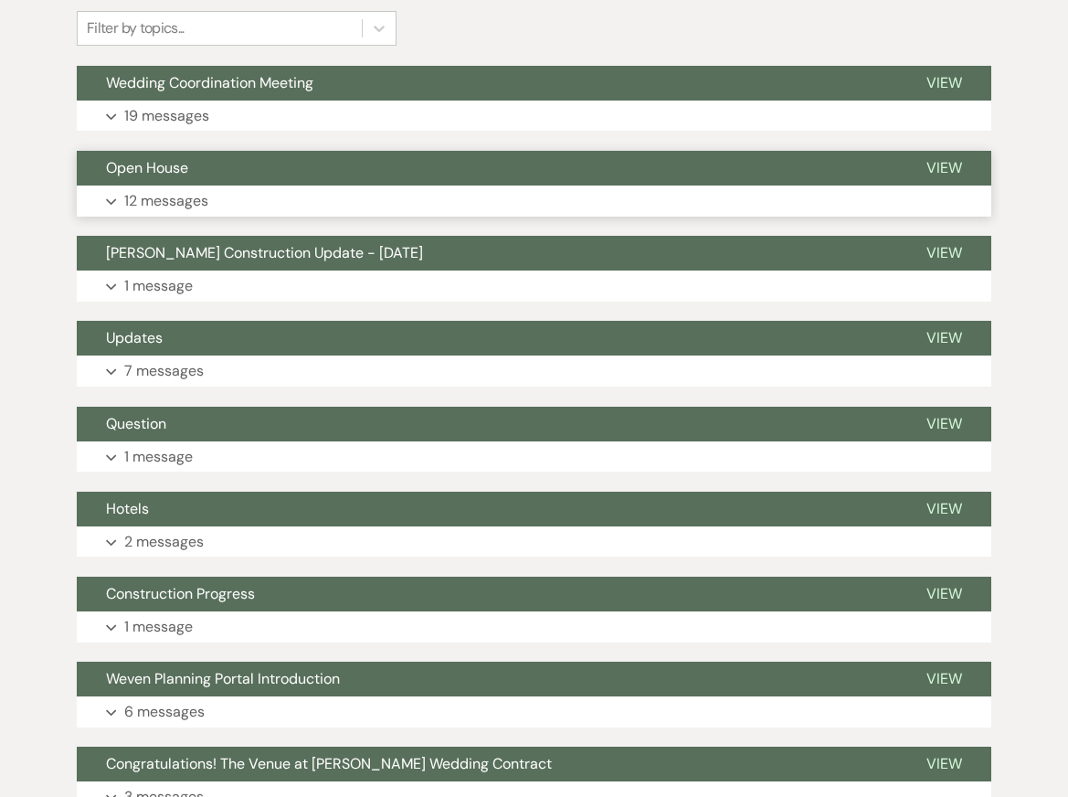
click at [195, 195] on p "12 messages" at bounding box center [166, 201] width 84 height 24
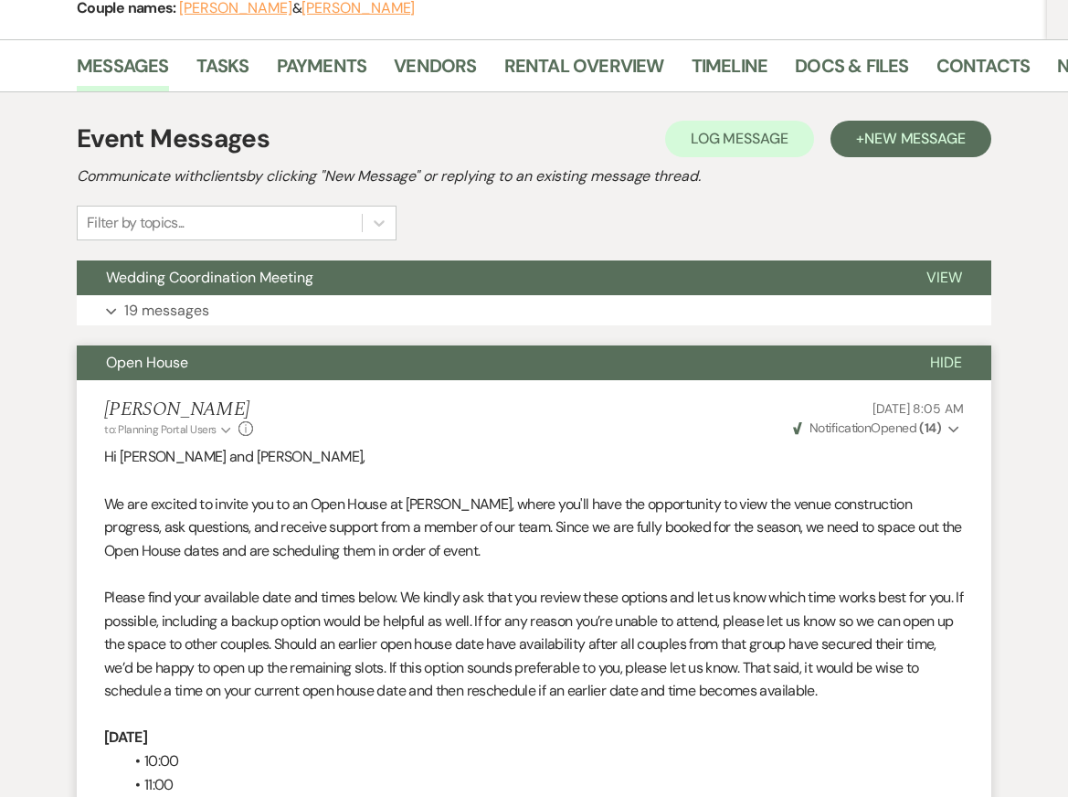
scroll to position [340, 0]
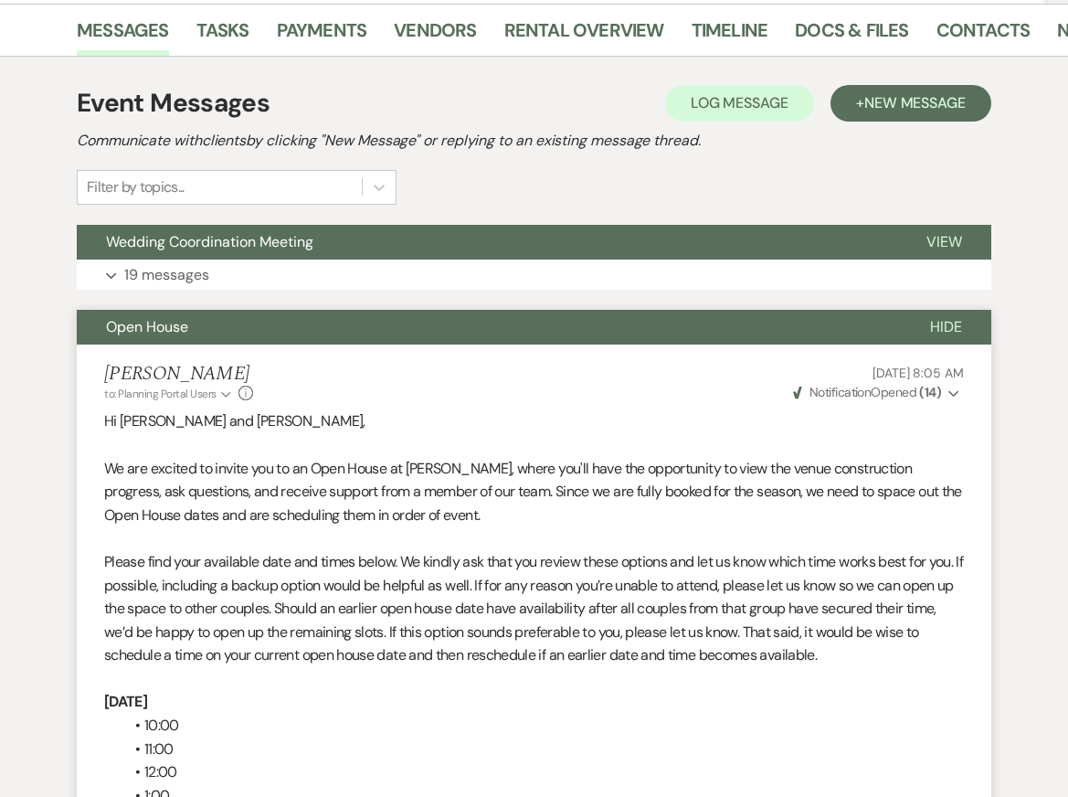
click at [319, 331] on button "Open House" at bounding box center [489, 327] width 824 height 35
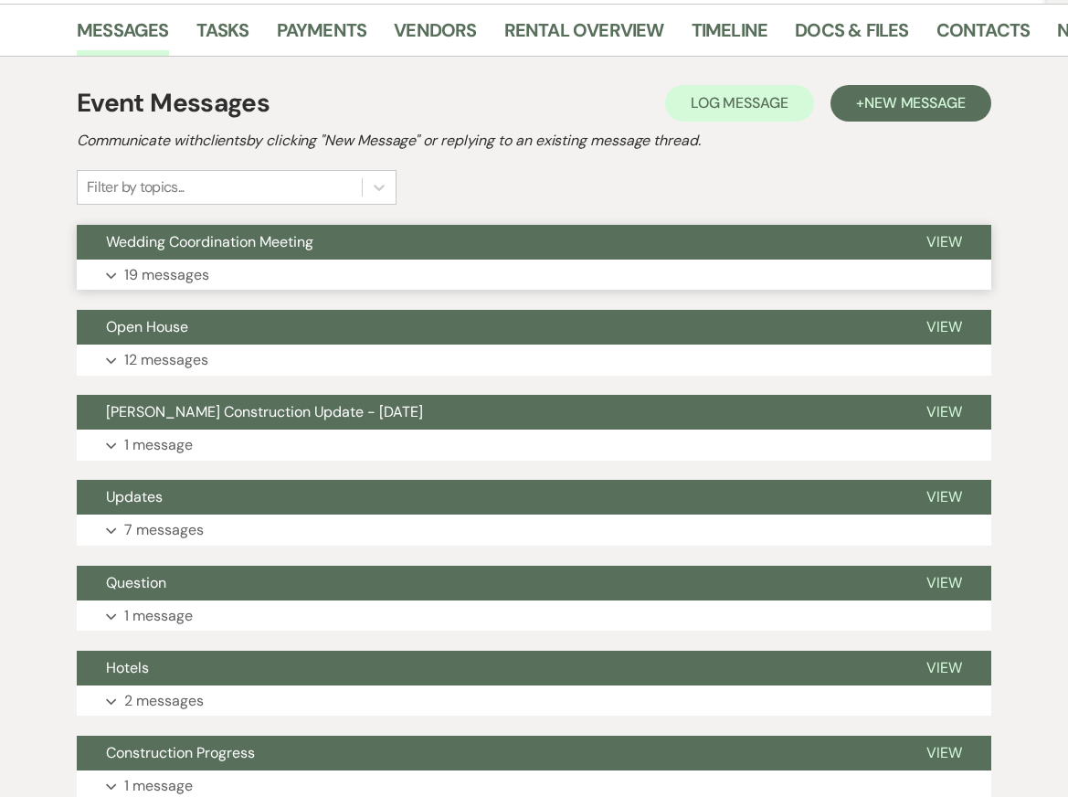
click at [294, 281] on button "Expand 19 messages" at bounding box center [534, 274] width 914 height 31
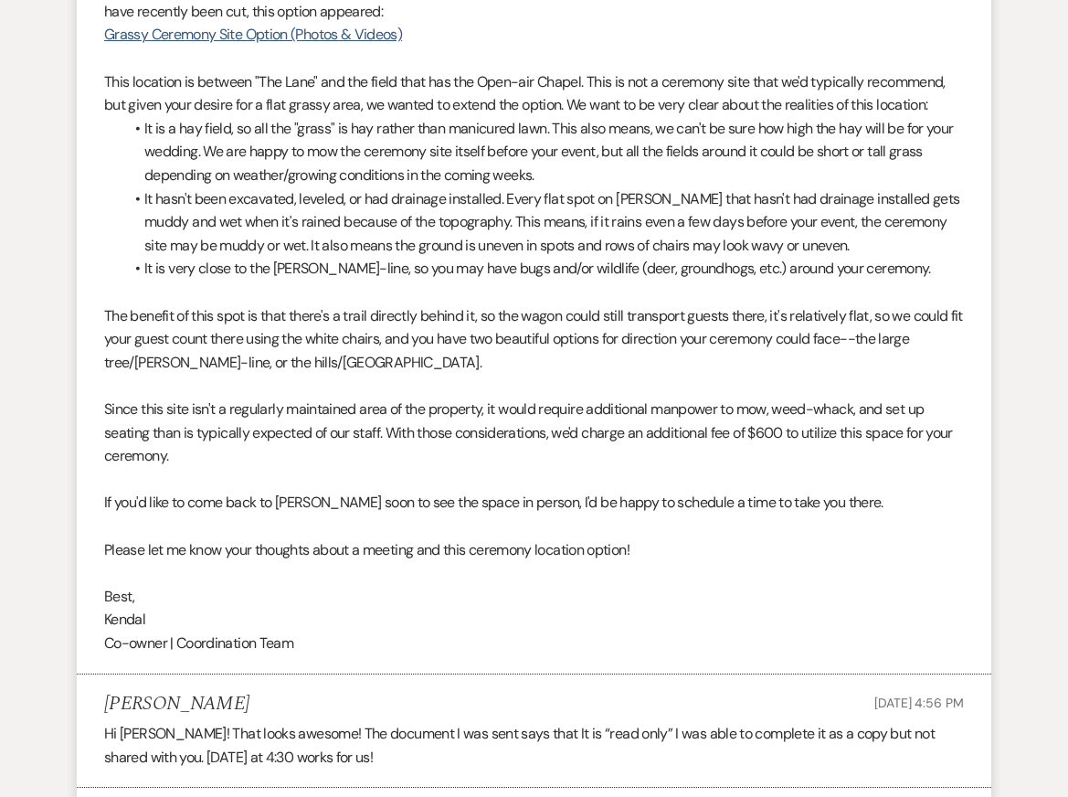
scroll to position [4967, 0]
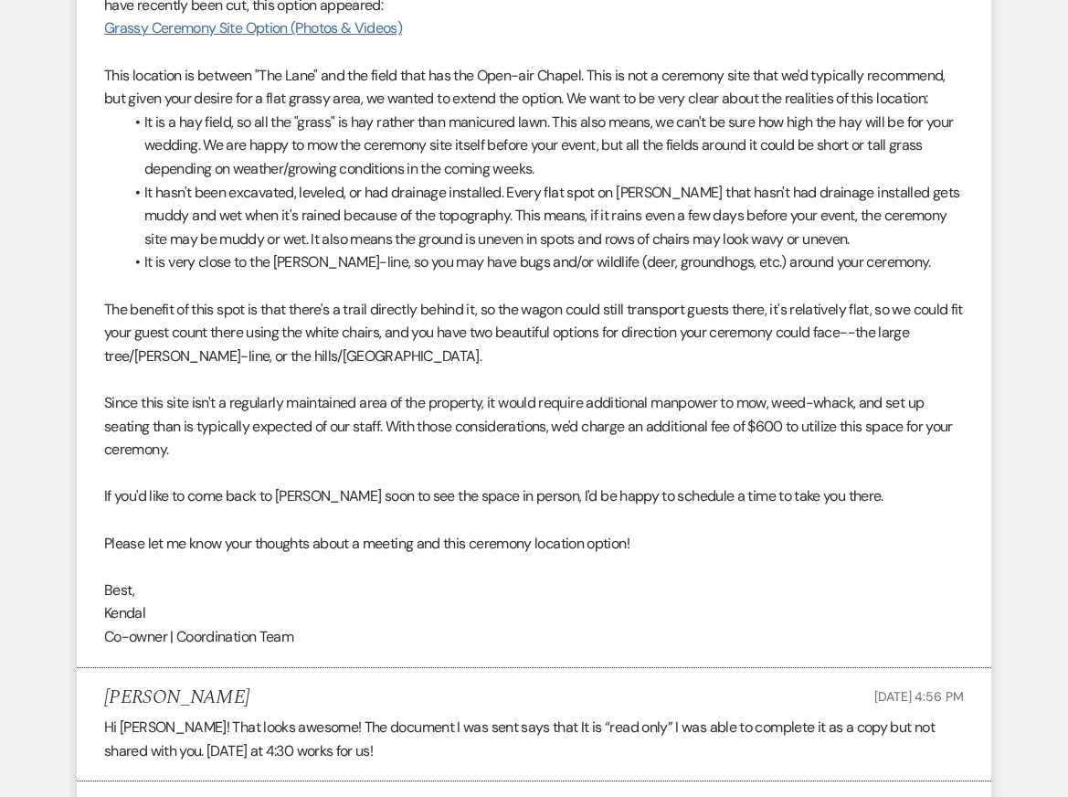
click at [282, 37] on link "Grassy Ceremony Site Option (Photos & Videos)" at bounding box center [253, 27] width 298 height 19
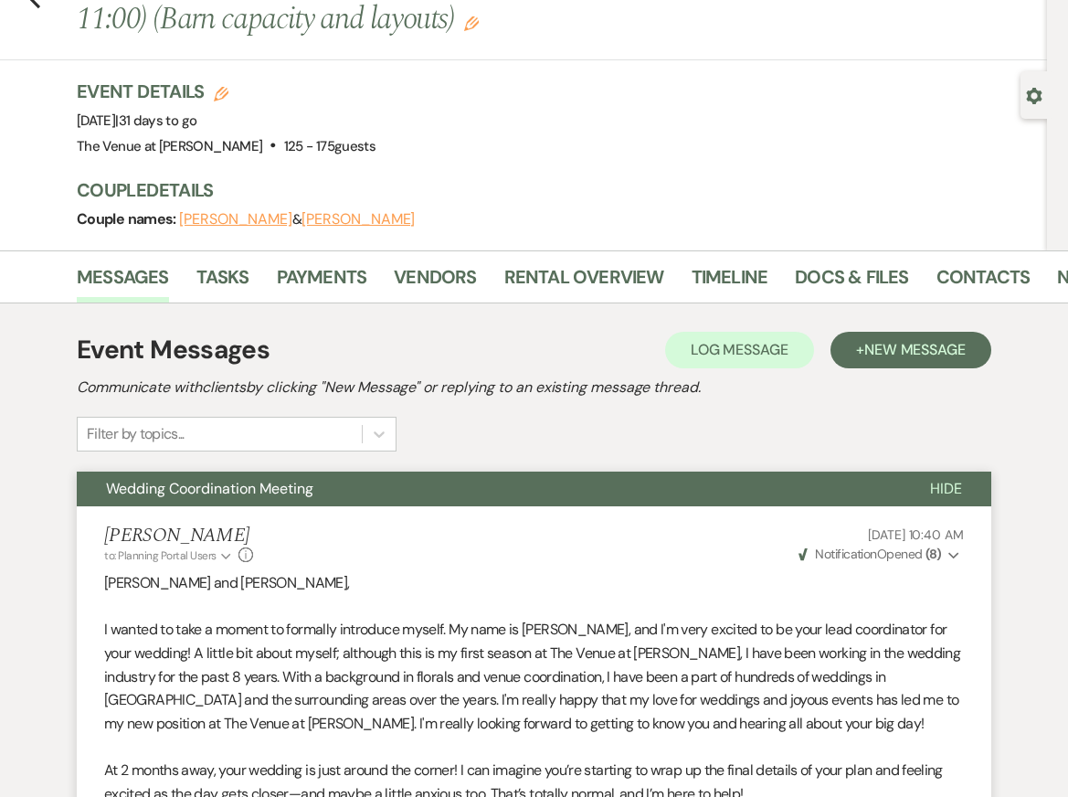
scroll to position [0, 0]
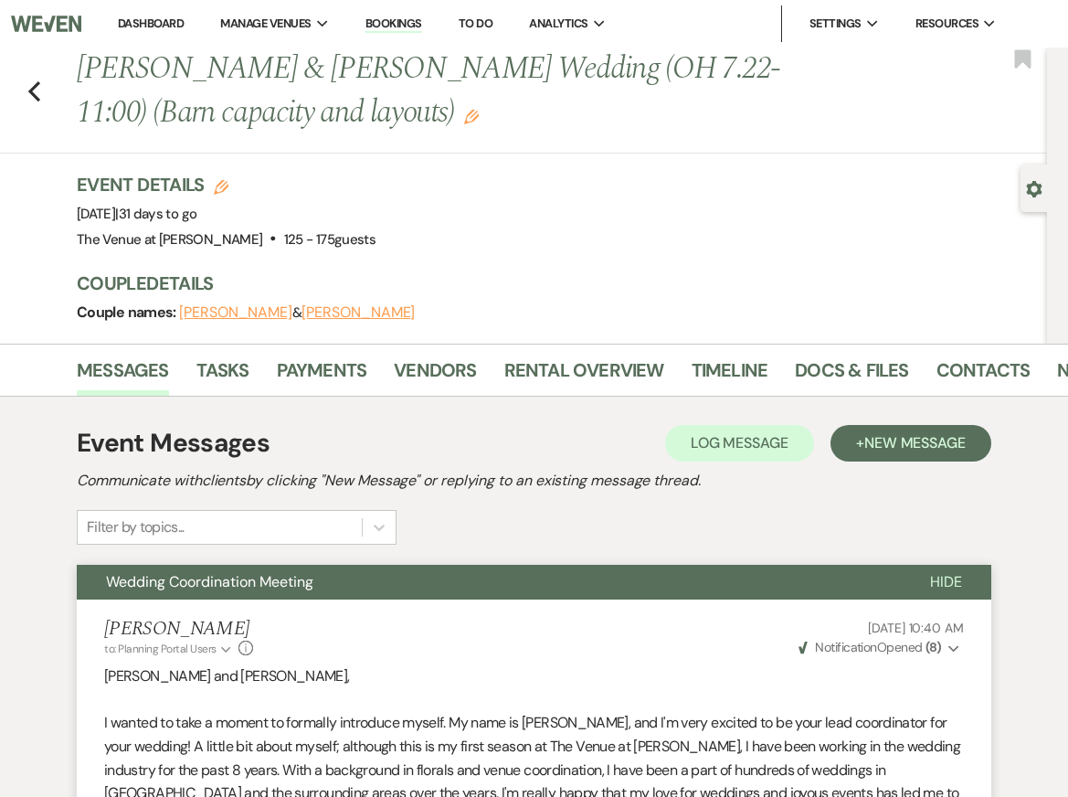
click at [943, 580] on span "Hide" at bounding box center [946, 581] width 32 height 19
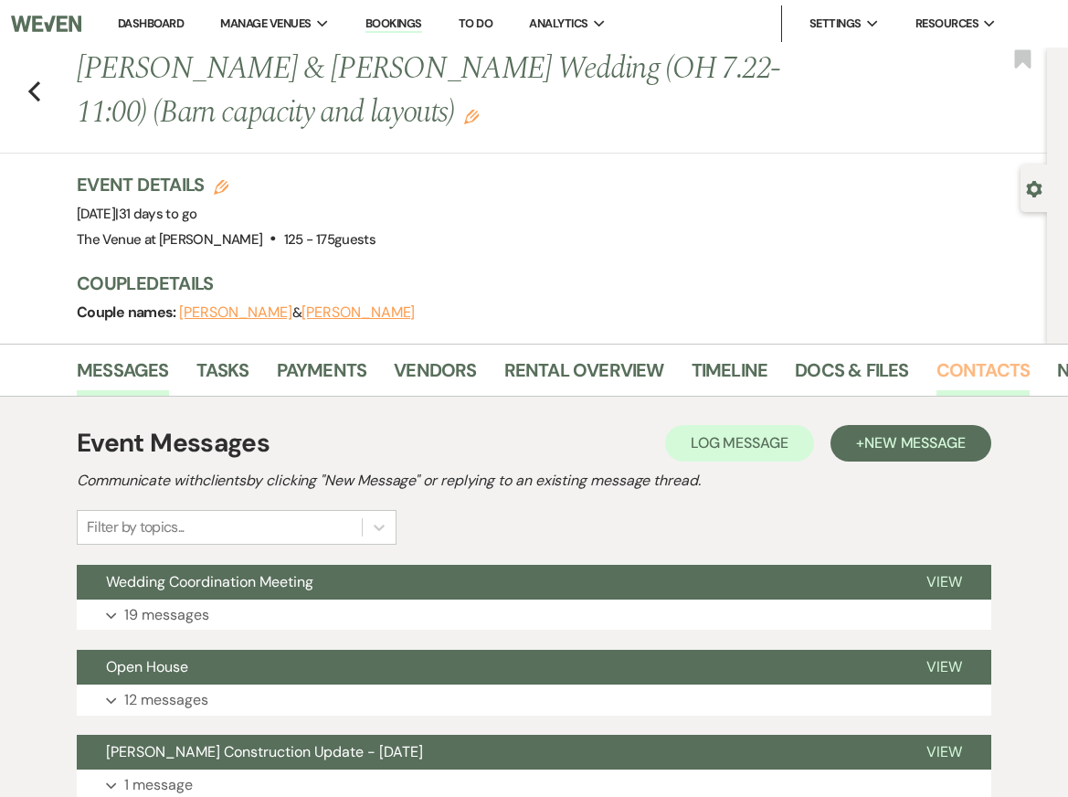
scroll to position [0, 65]
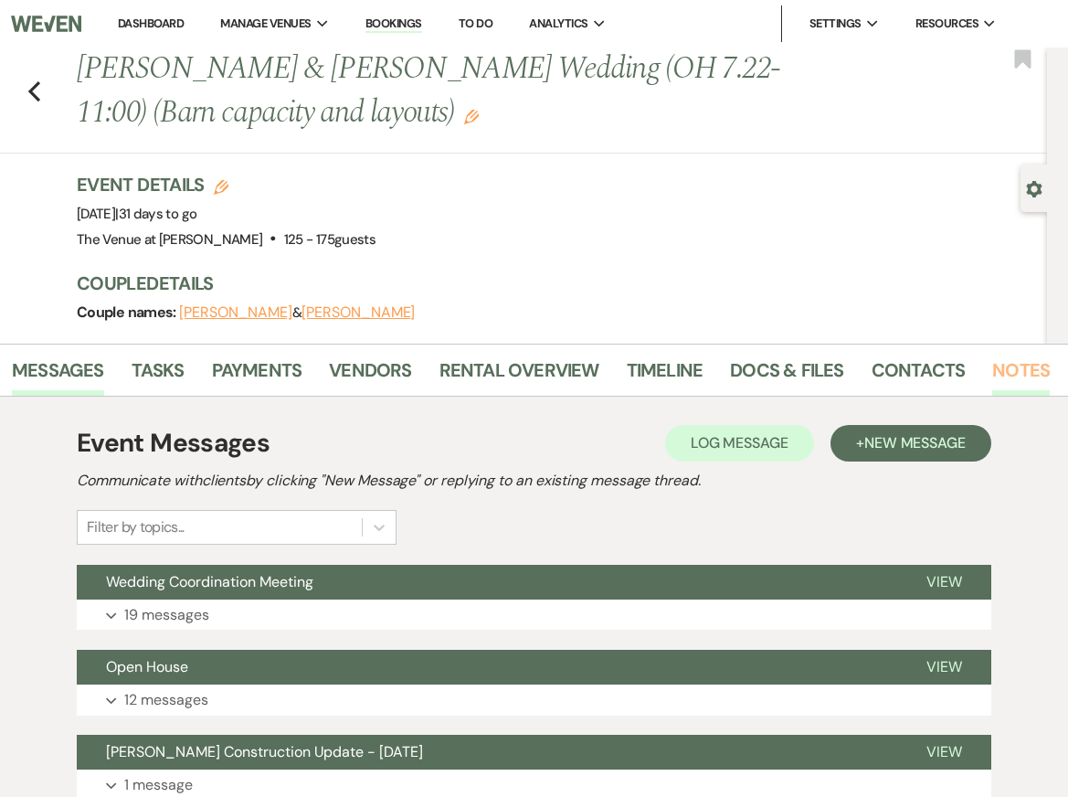
click at [1011, 377] on link "Notes" at bounding box center [1021, 375] width 58 height 40
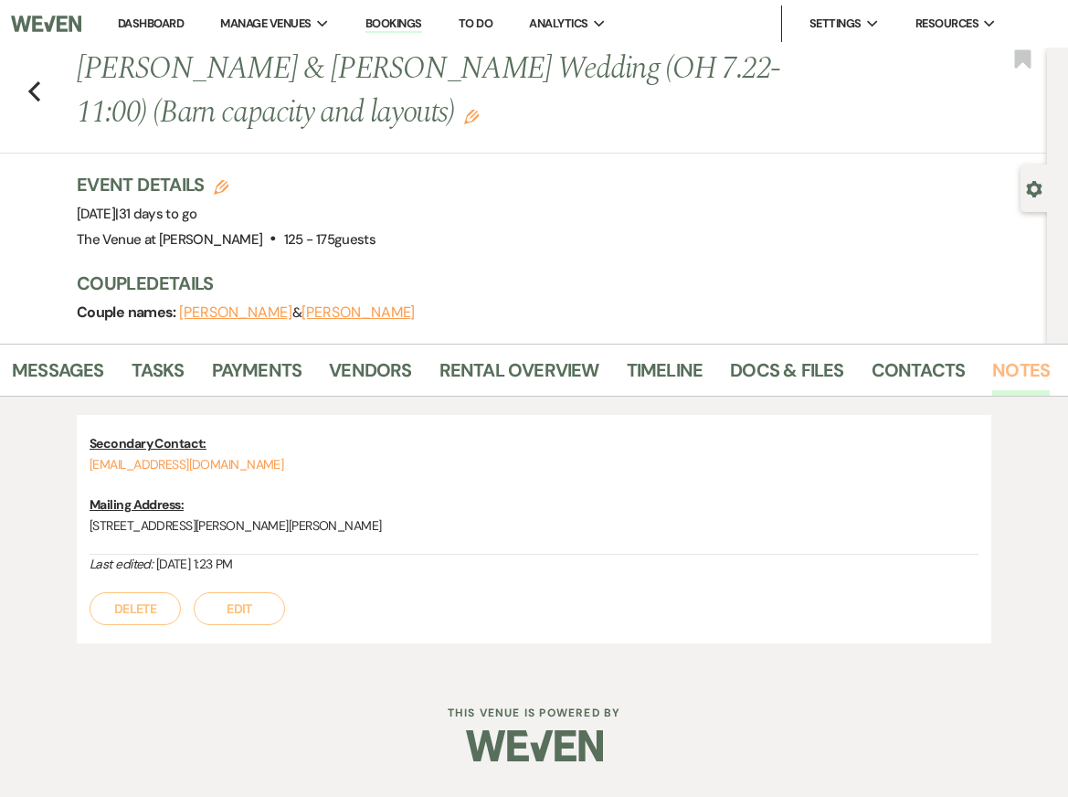
scroll to position [80, 0]
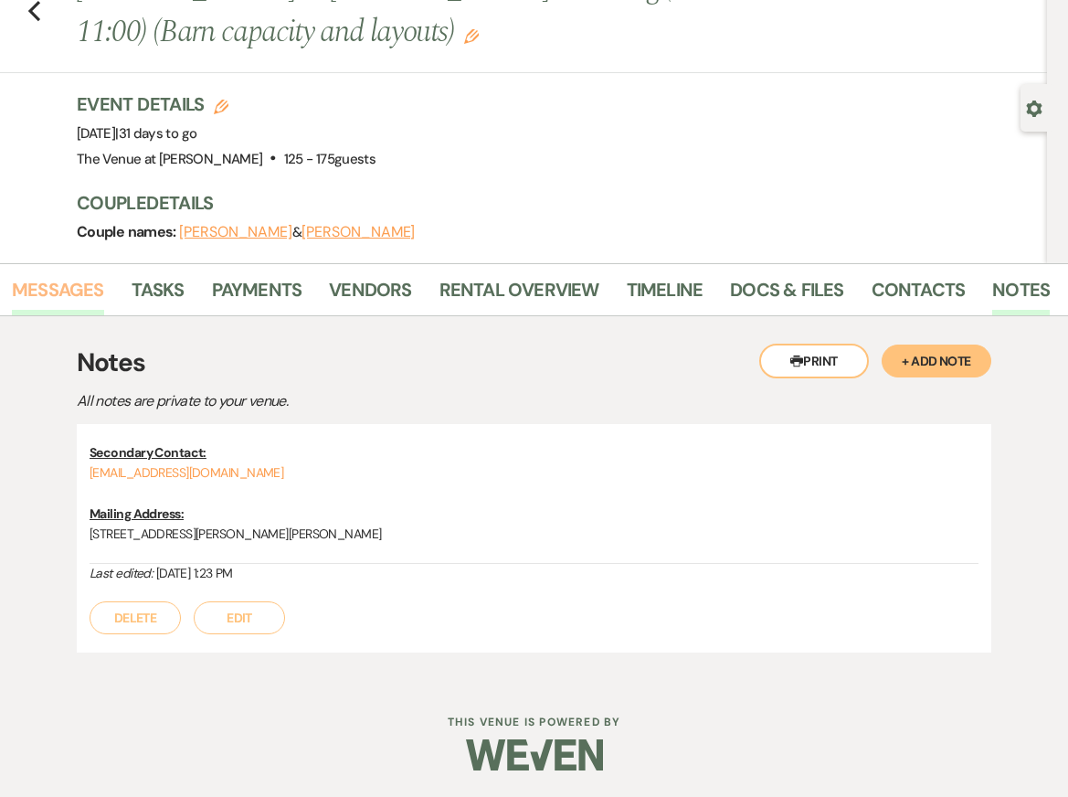
click at [40, 289] on link "Messages" at bounding box center [58, 295] width 92 height 40
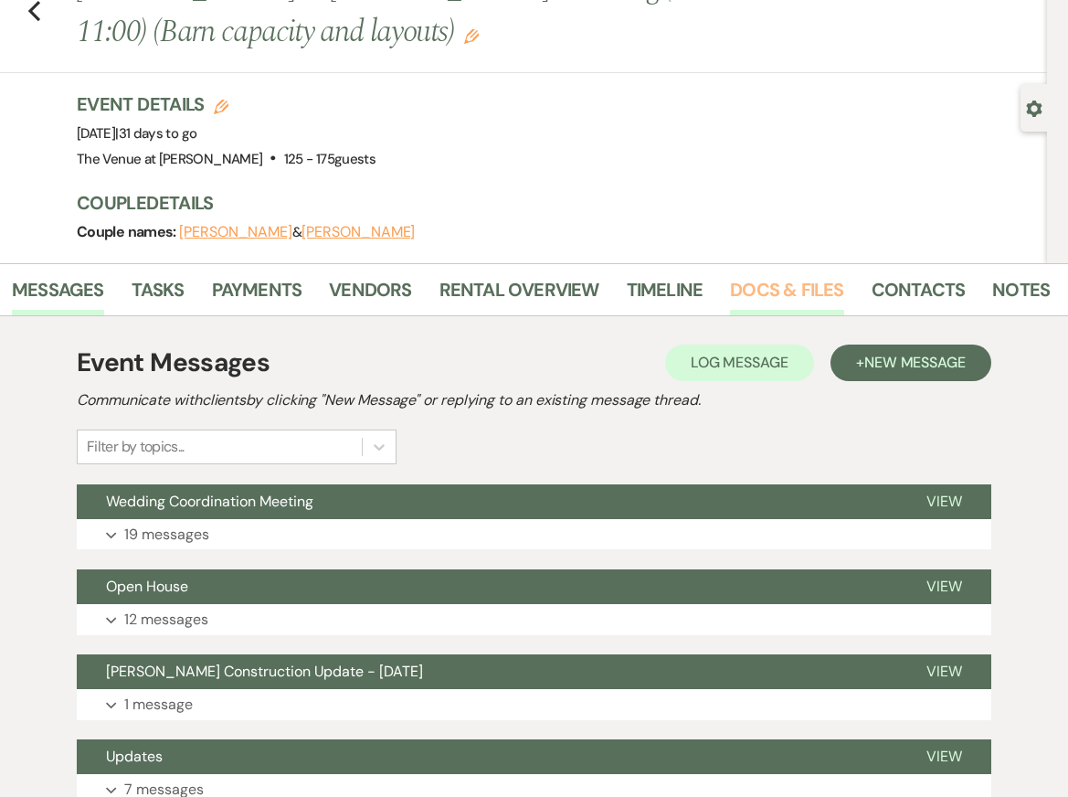
click at [815, 285] on link "Docs & Files" at bounding box center [786, 295] width 113 height 40
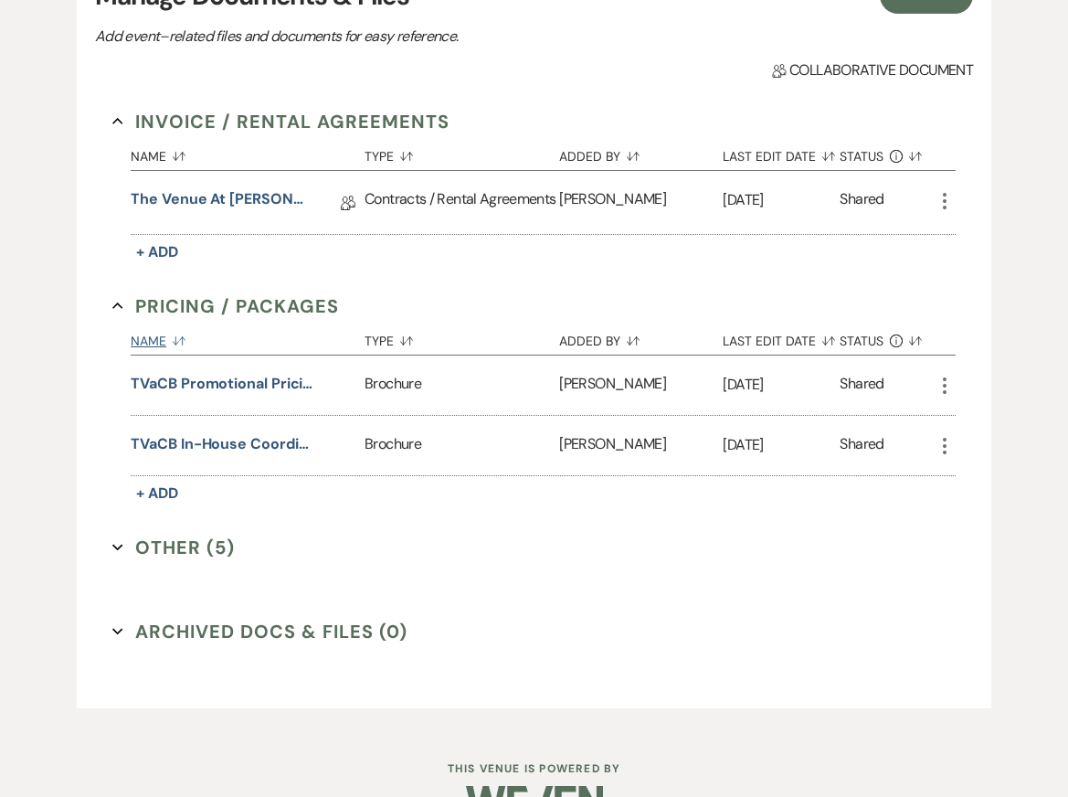
scroll to position [470, 0]
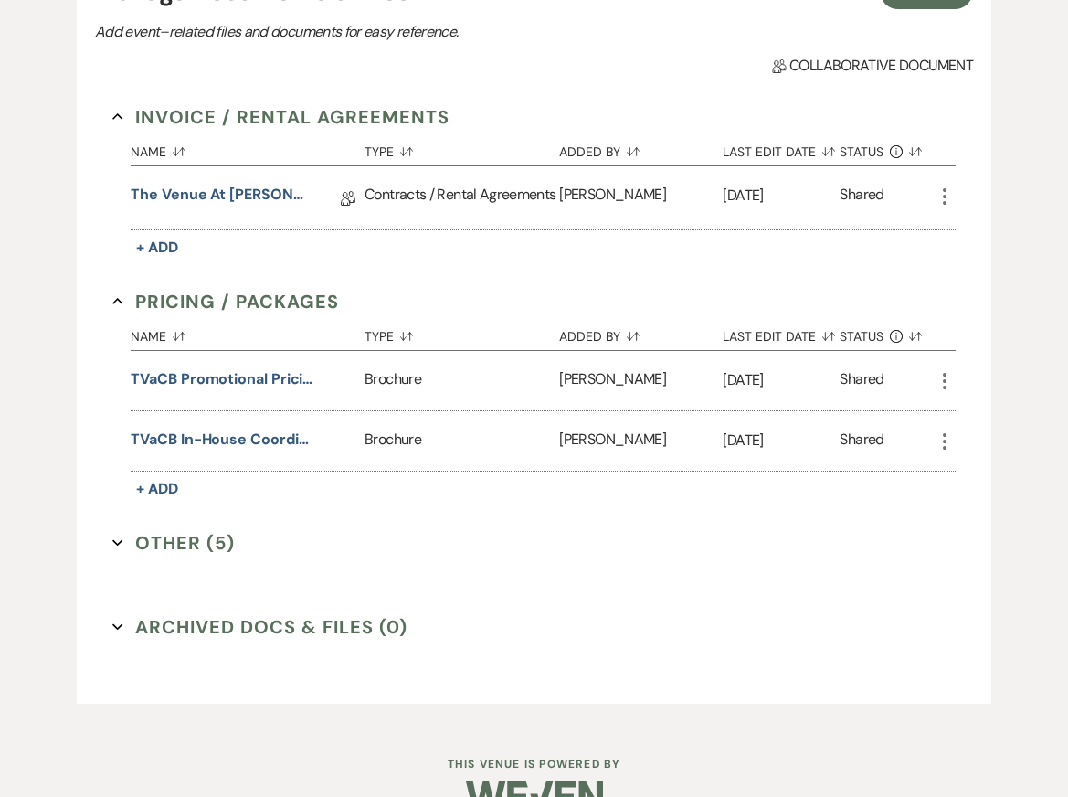
click at [181, 543] on button "Other (5) Expand" at bounding box center [173, 542] width 122 height 27
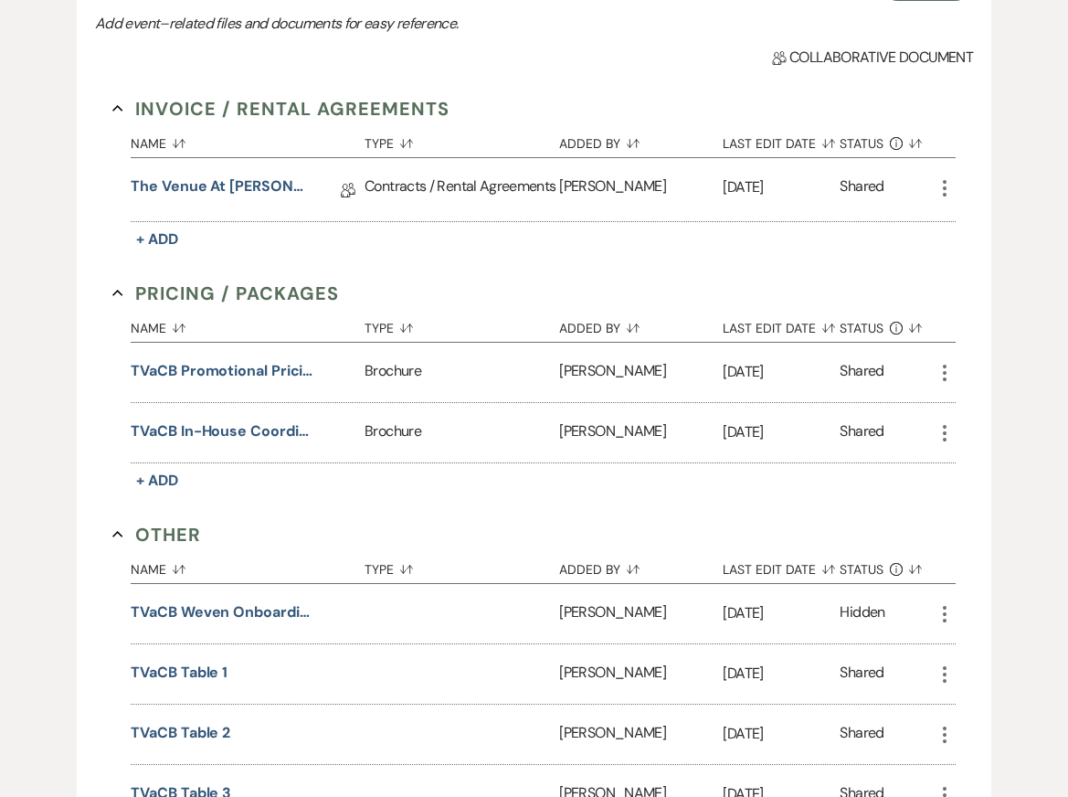
scroll to position [402, 0]
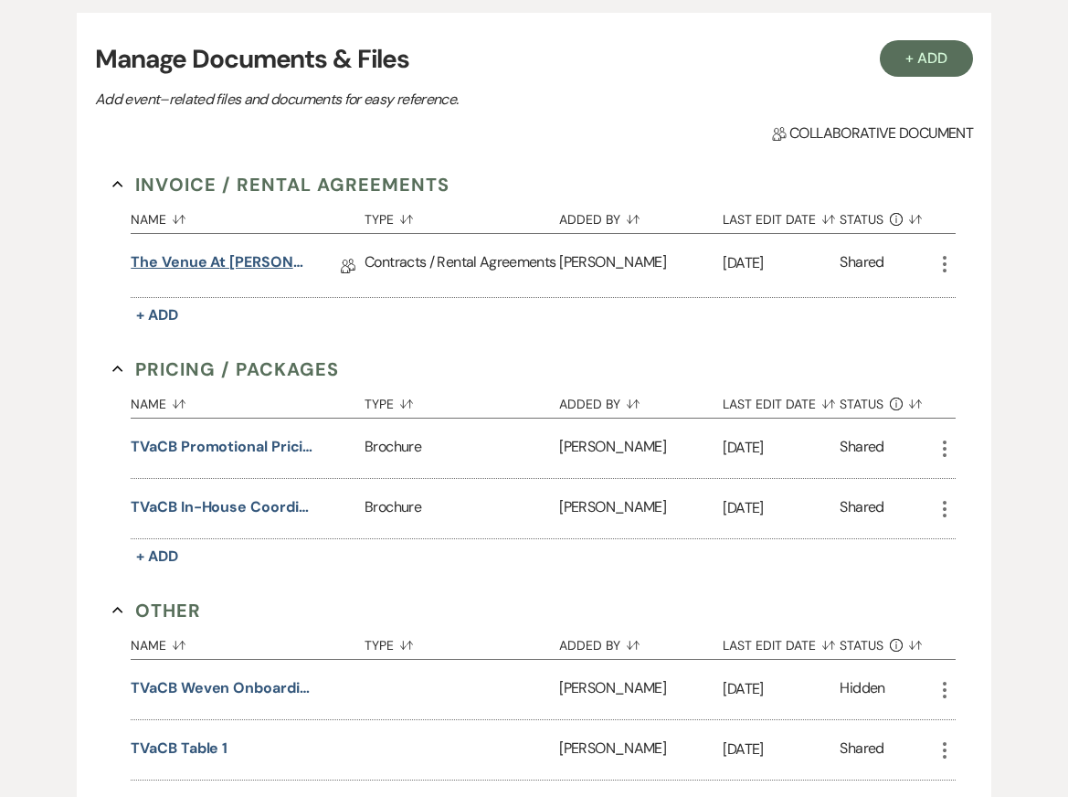
click at [240, 270] on link "The Venue at Carley Brook Wedding Contract-(9.20.2025 Kenna-McElmoyle)" at bounding box center [222, 265] width 183 height 28
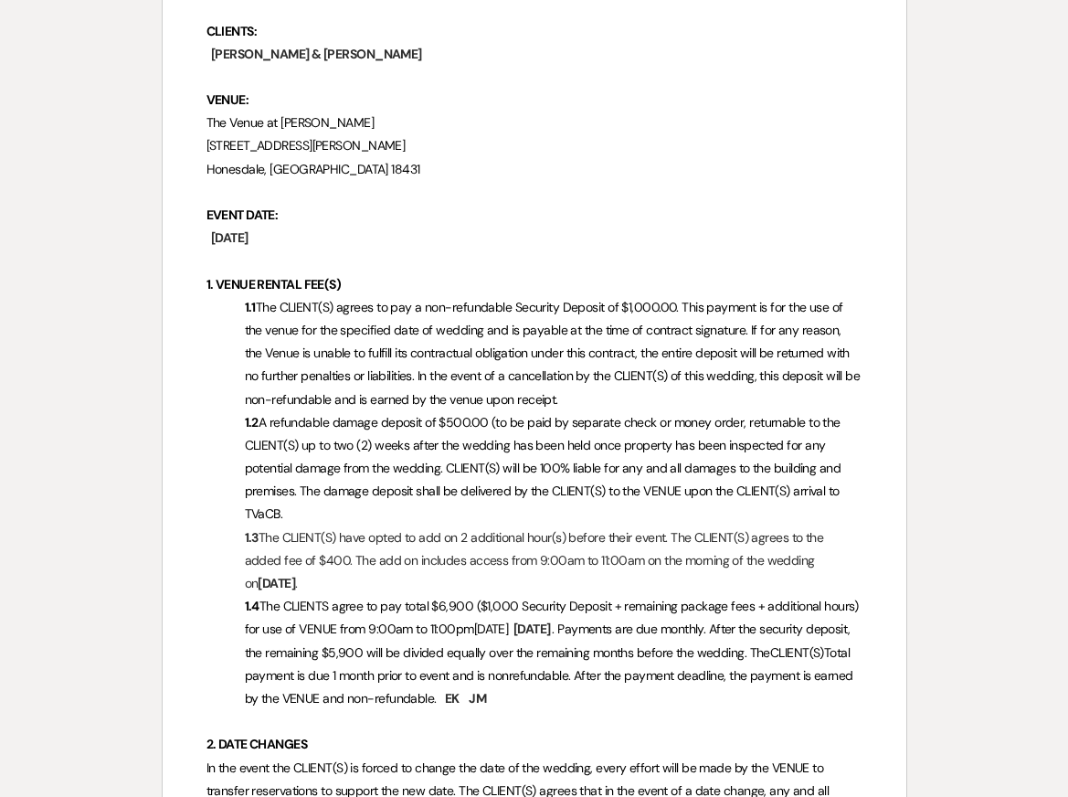
scroll to position [392, 0]
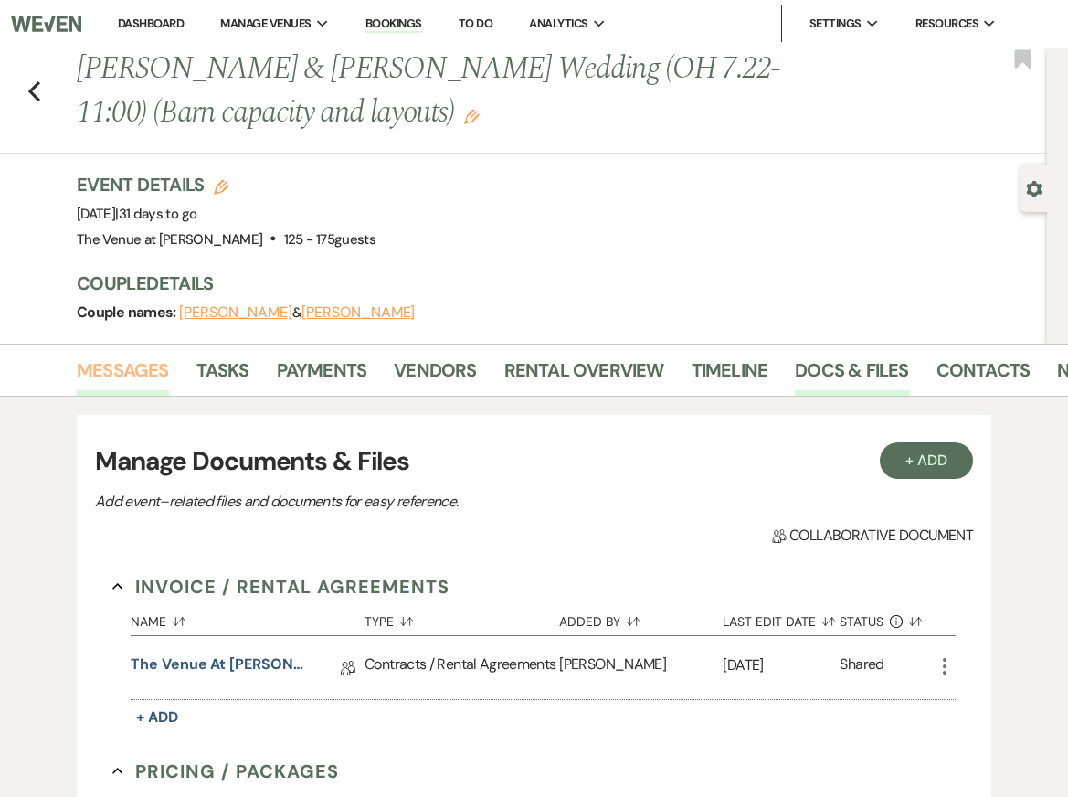
click at [88, 368] on link "Messages" at bounding box center [123, 375] width 92 height 40
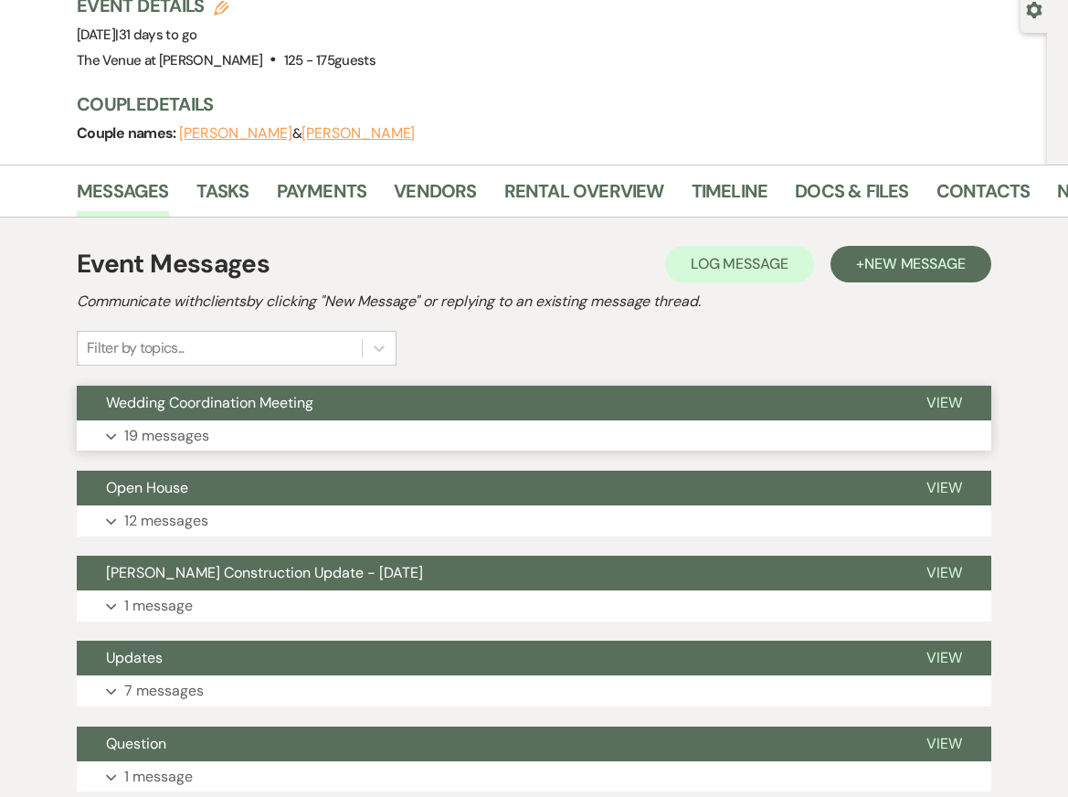
click at [272, 431] on button "Expand 19 messages" at bounding box center [534, 435] width 914 height 31
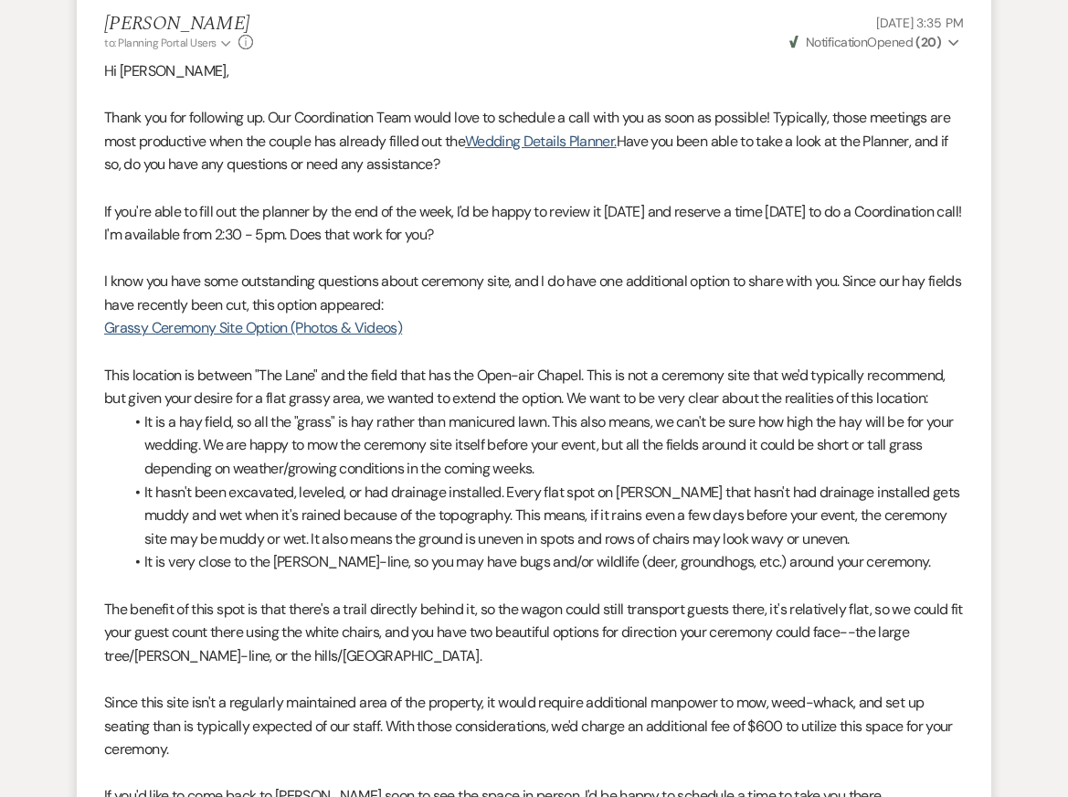
scroll to position [4631, 0]
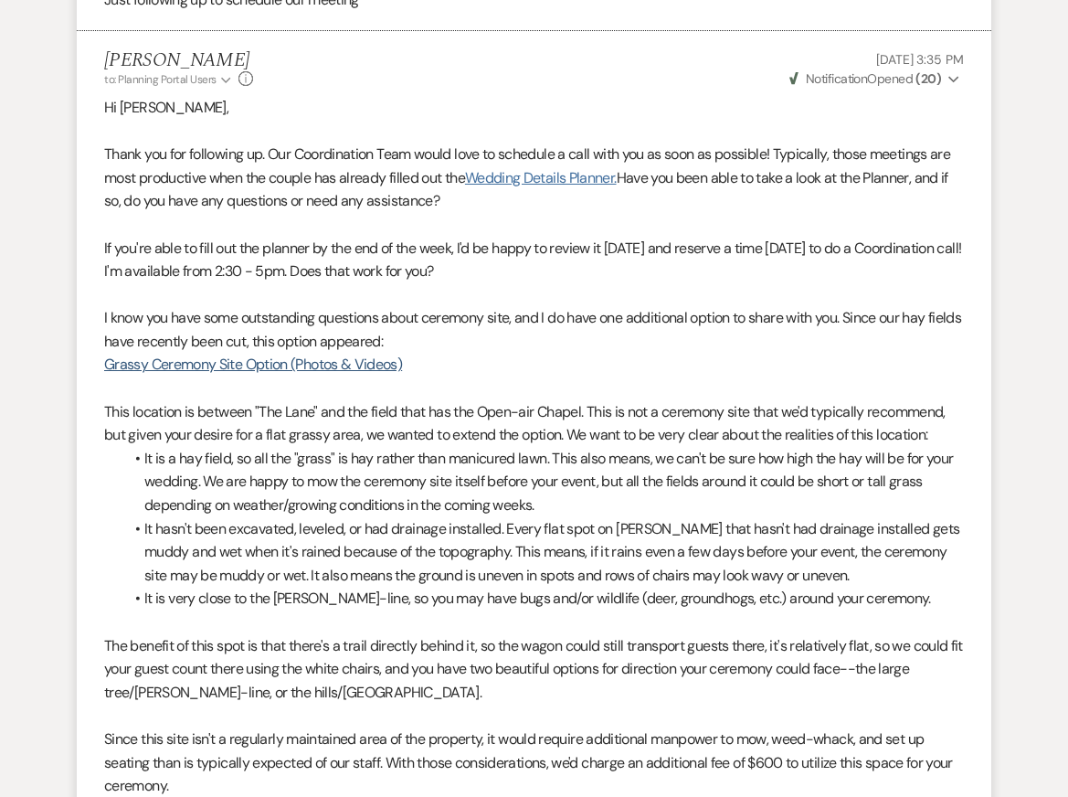
click at [533, 187] on link "Wedding Details Planner." at bounding box center [541, 177] width 152 height 19
click at [538, 187] on link "Wedding Details Planner." at bounding box center [541, 177] width 152 height 19
